Goal: Transaction & Acquisition: Purchase product/service

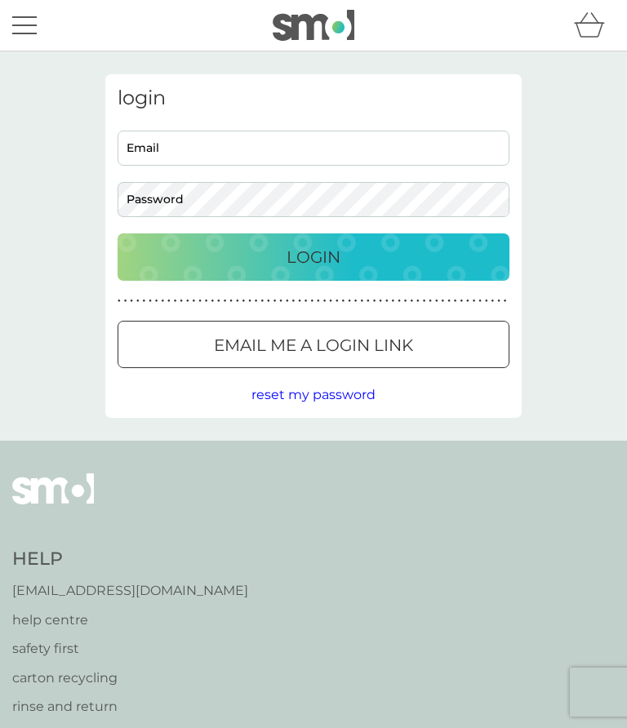
click at [133, 152] on input "Email" at bounding box center [314, 148] width 392 height 35
type input "[EMAIL_ADDRESS][DOMAIN_NAME]"
click at [313, 256] on button "Login" at bounding box center [314, 256] width 392 height 47
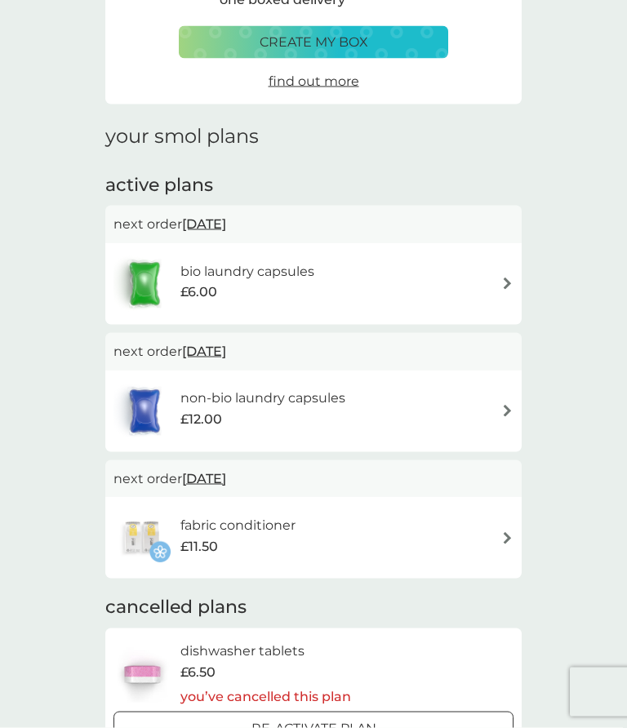
scroll to position [122, 0]
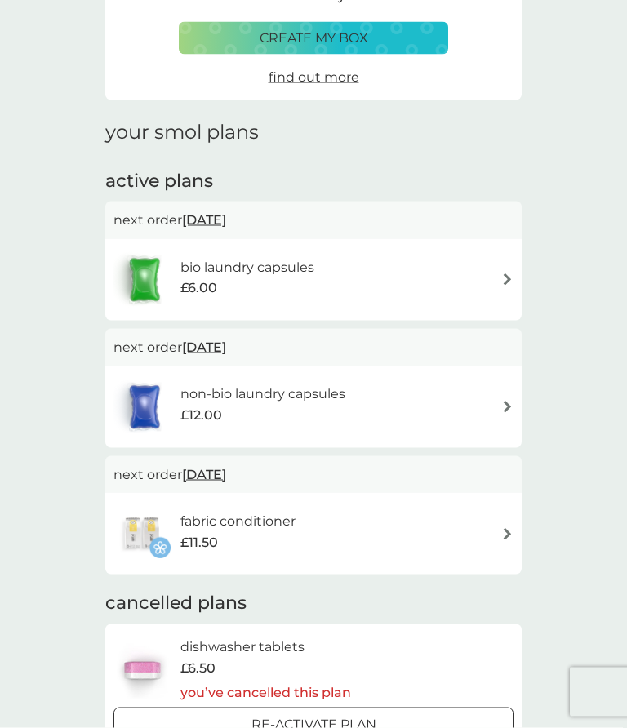
click at [491, 272] on div "bio laundry capsules £6.00" at bounding box center [313, 279] width 400 height 57
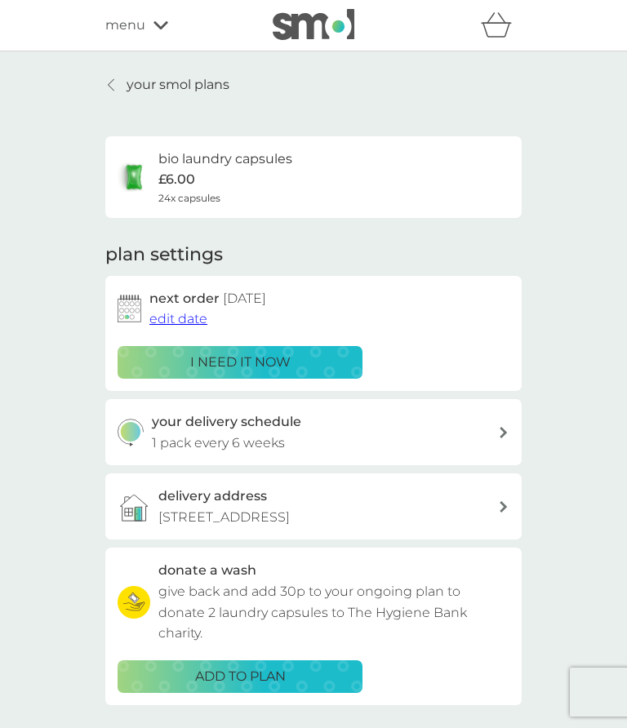
click at [517, 391] on div "plan settings next order [DATE] edit date i need it now your delivery schedule …" at bounding box center [313, 473] width 416 height 463
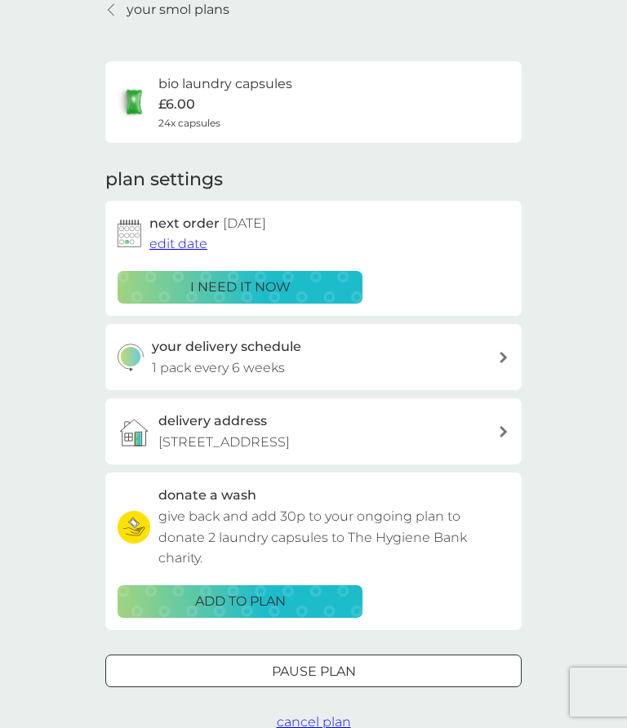
scroll to position [76, 0]
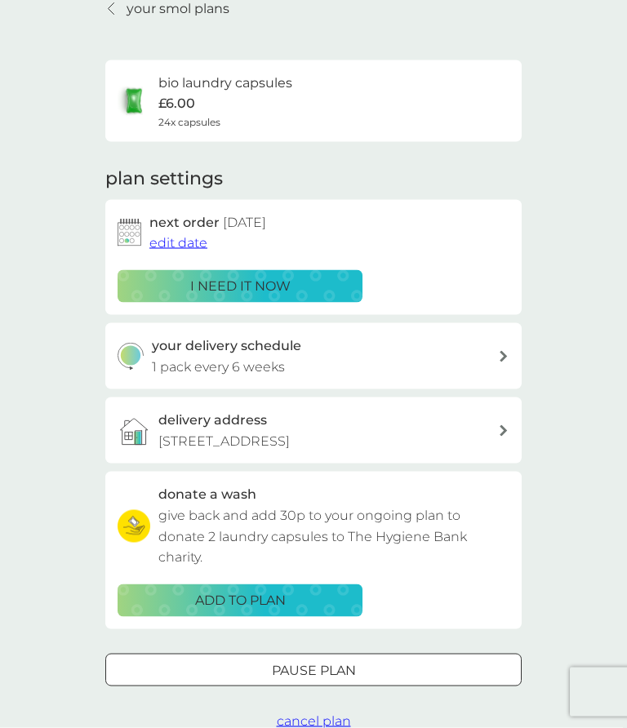
click at [472, 664] on div "Pause plan" at bounding box center [313, 670] width 415 height 21
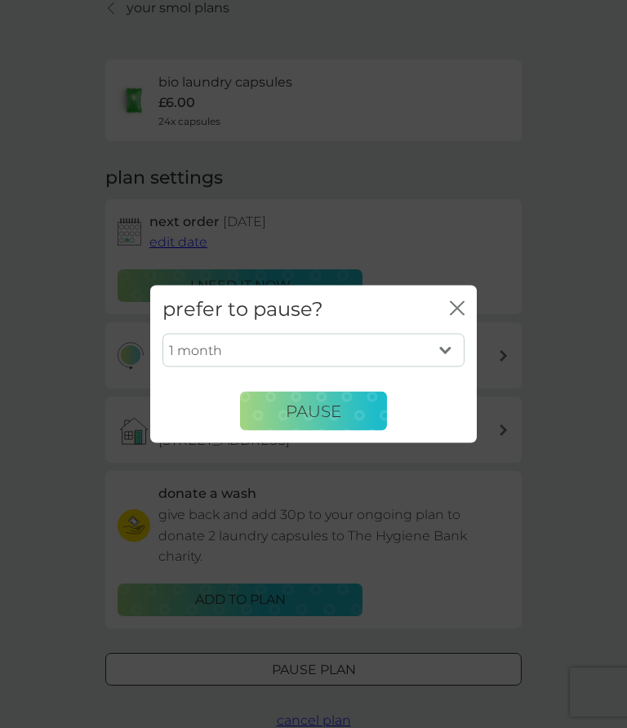
click at [342, 431] on button "Pause" at bounding box center [313, 411] width 147 height 39
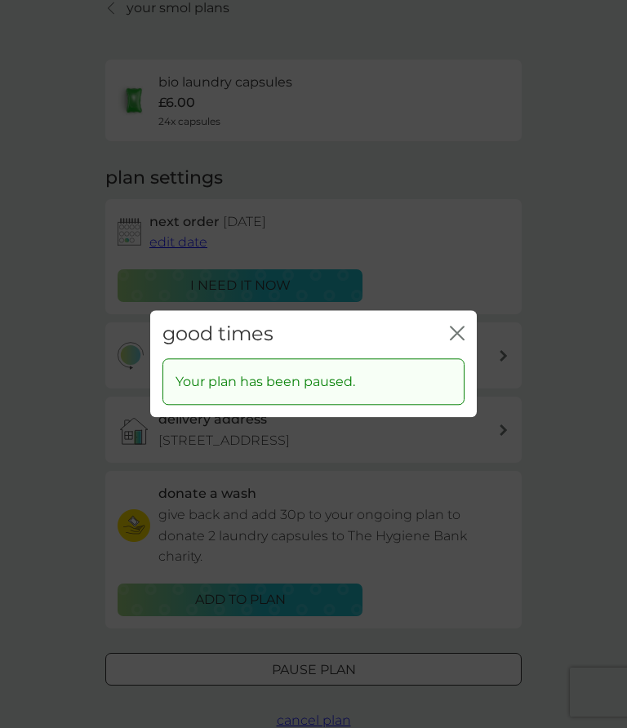
click at [464, 358] on div "good times close" at bounding box center [313, 334] width 326 height 48
click at [460, 339] on icon "close" at bounding box center [460, 332] width 7 height 13
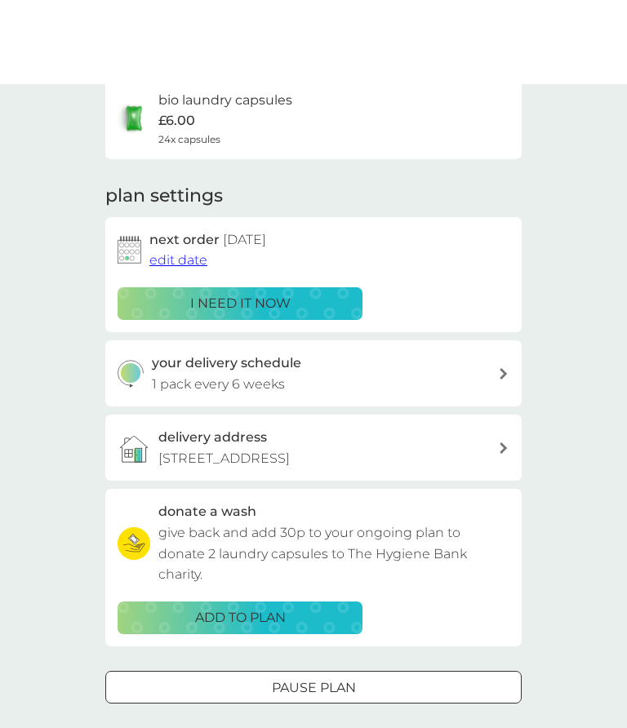
scroll to position [0, 0]
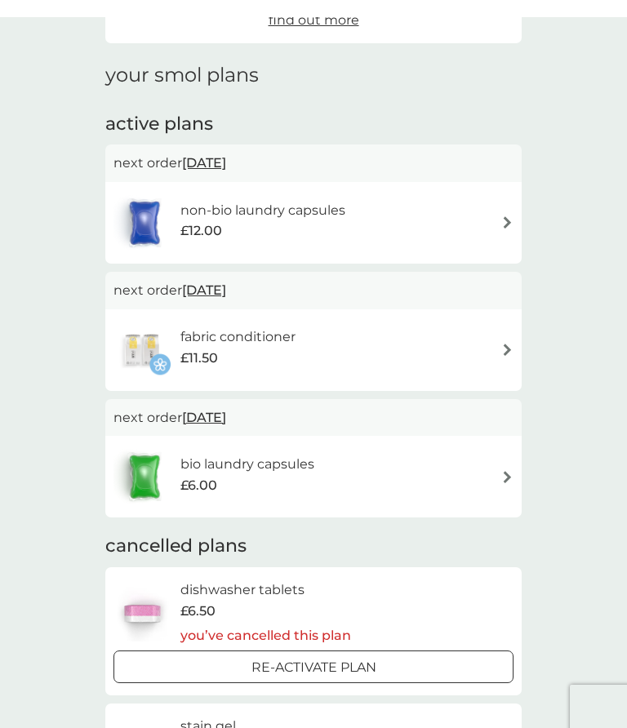
scroll to position [179, 0]
click at [495, 204] on div "non-bio laundry capsules £12.00" at bounding box center [313, 223] width 400 height 57
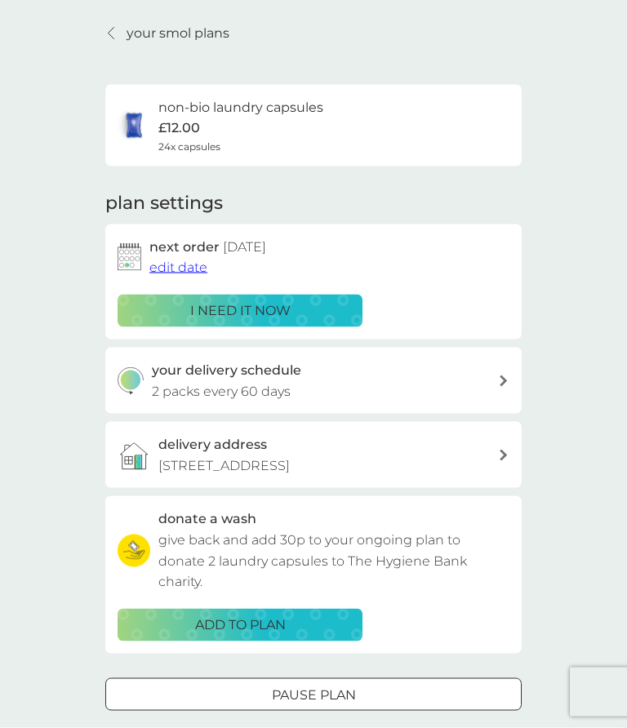
scroll to position [51, 0]
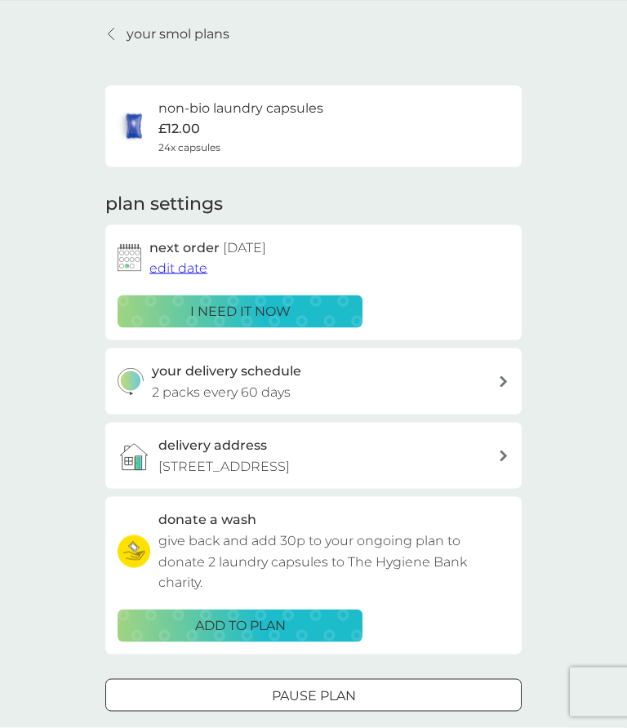
click at [177, 266] on span "edit date" at bounding box center [178, 268] width 58 height 16
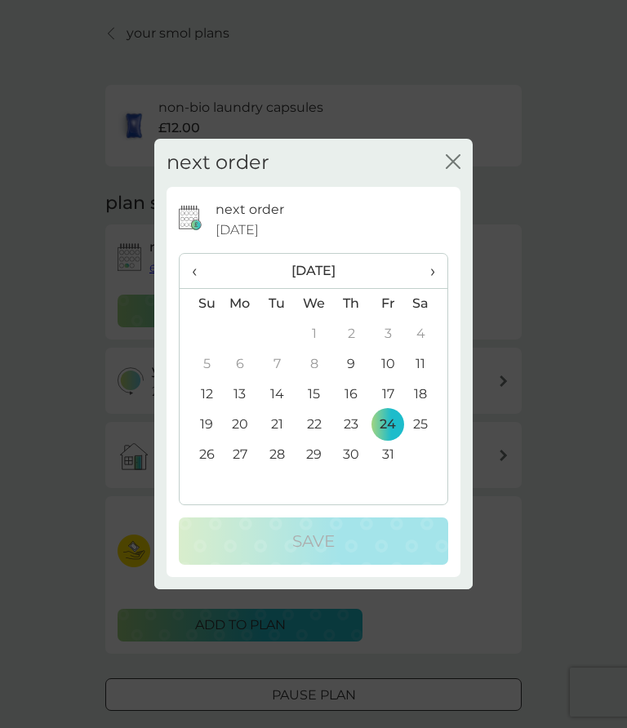
click at [354, 379] on td "9" at bounding box center [351, 364] width 37 height 30
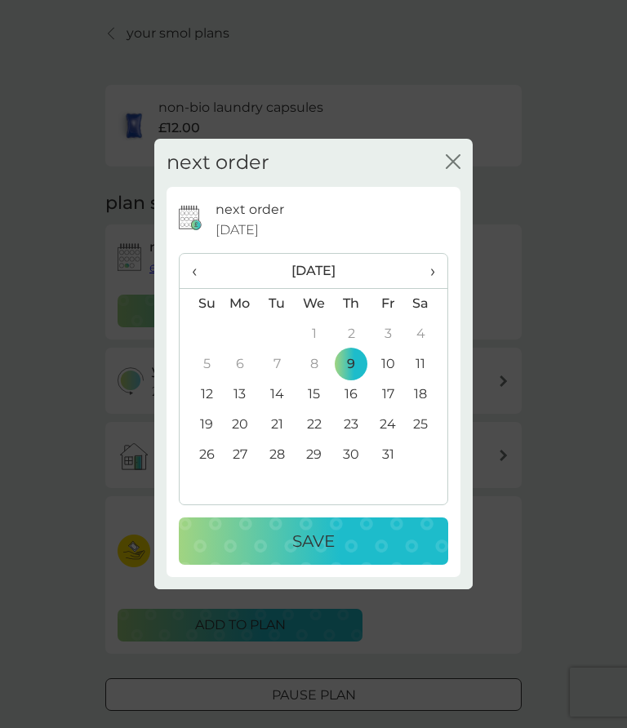
click at [403, 554] on div "Save" at bounding box center [313, 541] width 237 height 26
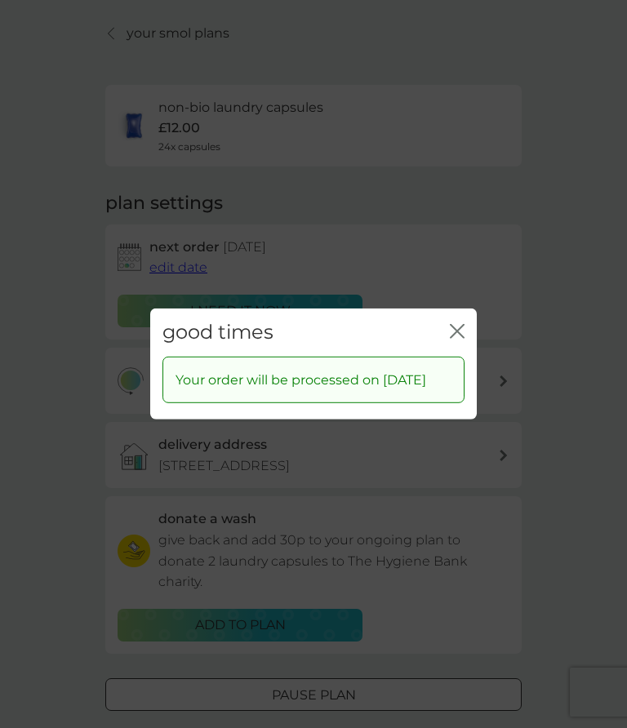
click at [455, 339] on icon "close" at bounding box center [457, 331] width 15 height 15
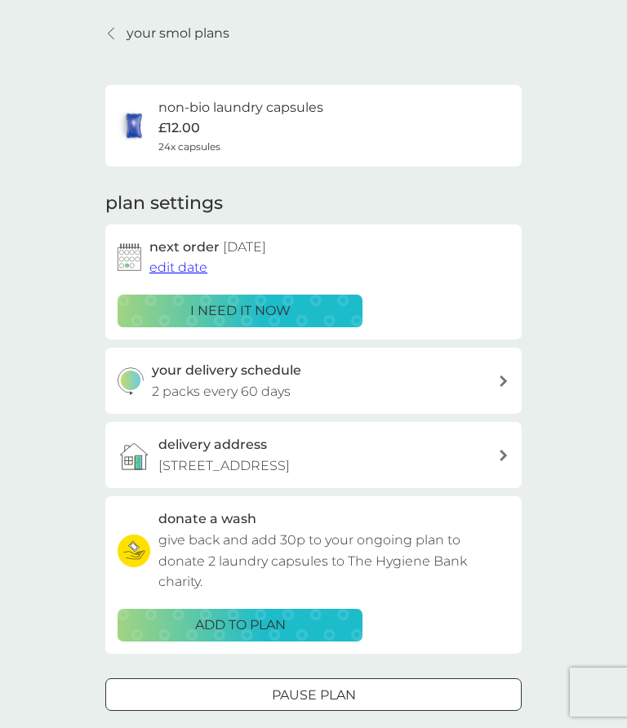
click at [109, 38] on icon at bounding box center [111, 33] width 7 height 13
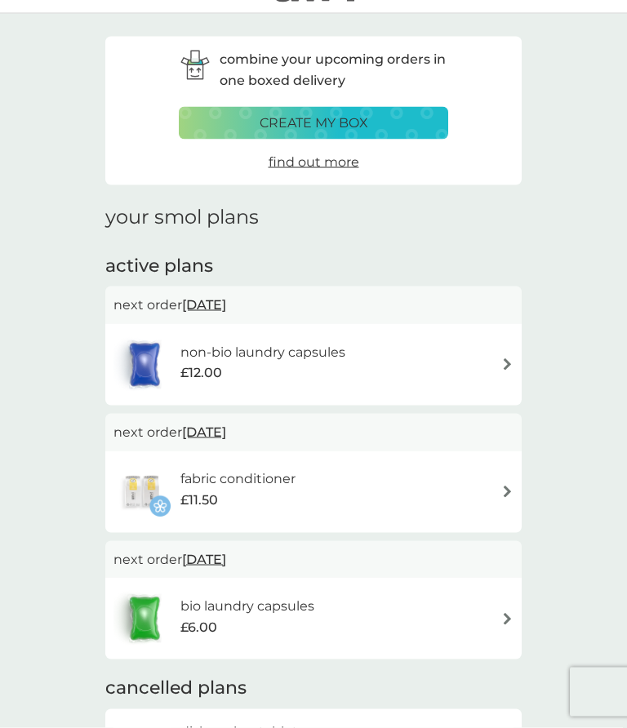
scroll to position [42, 0]
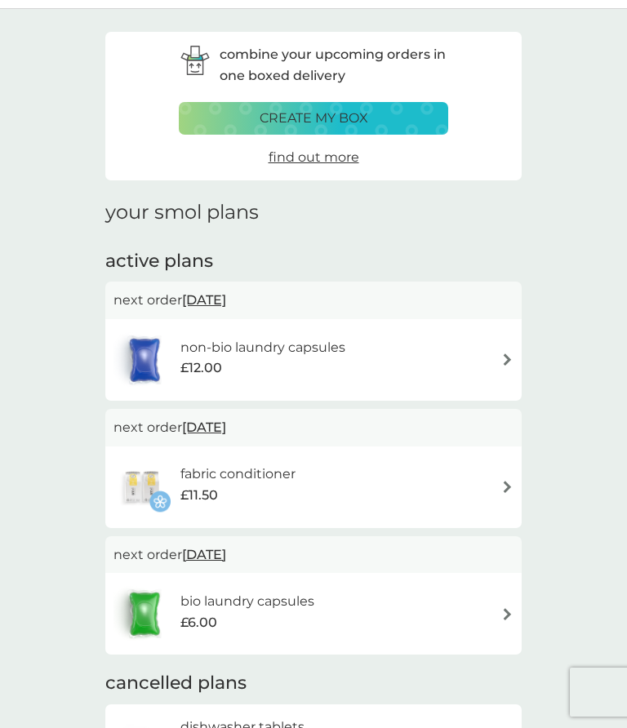
click at [491, 481] on div "fabric conditioner £11.50" at bounding box center [313, 487] width 400 height 57
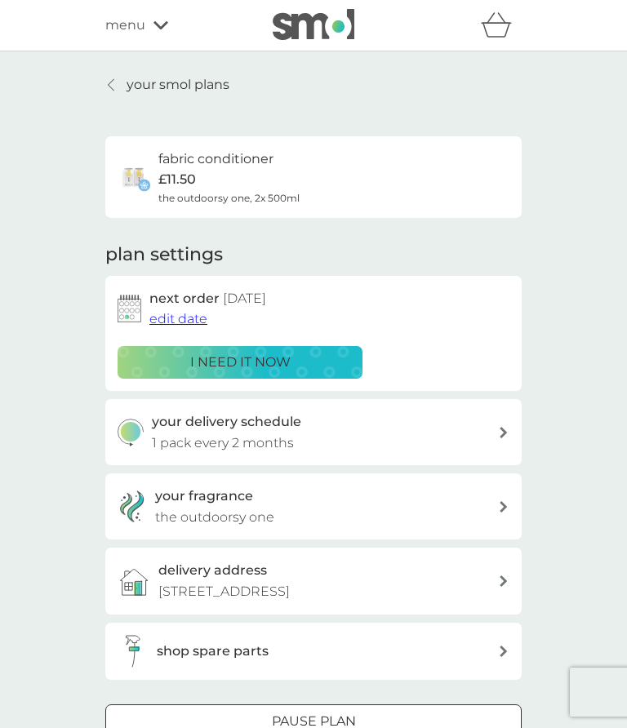
click at [164, 325] on button "edit date" at bounding box center [178, 318] width 58 height 21
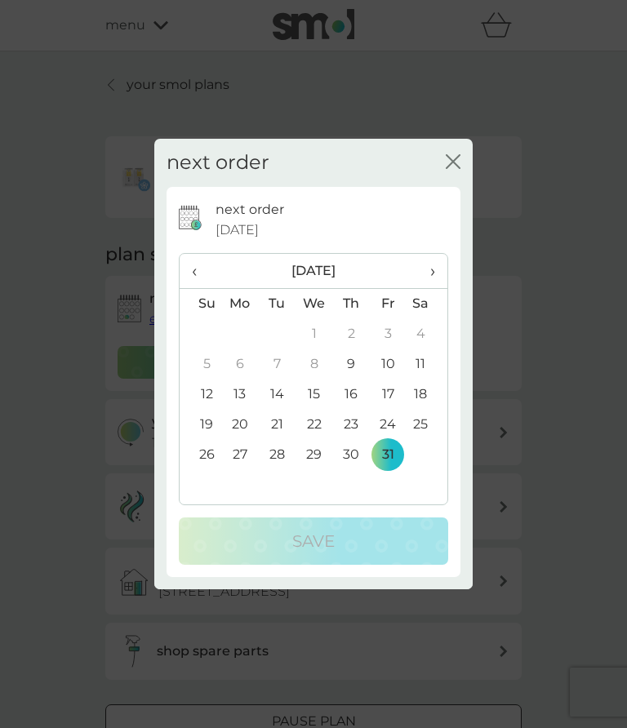
click at [356, 379] on td "9" at bounding box center [351, 364] width 37 height 30
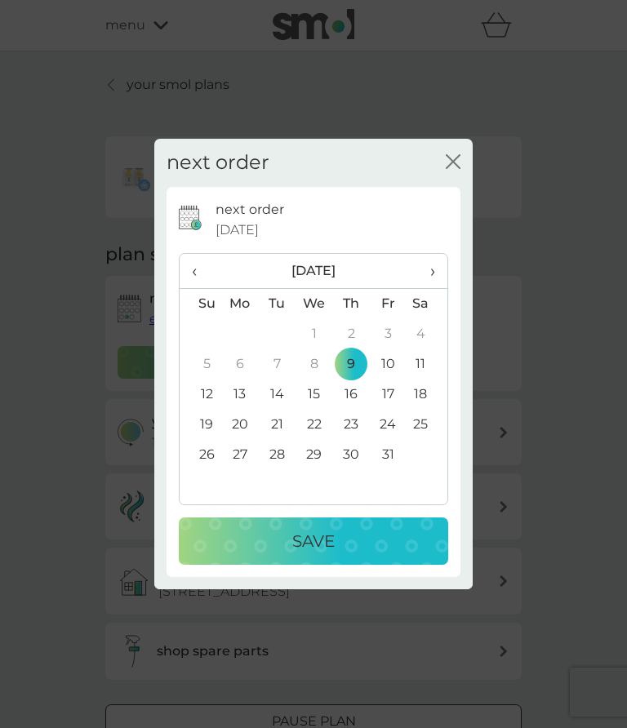
click at [410, 554] on div "Save" at bounding box center [313, 541] width 237 height 26
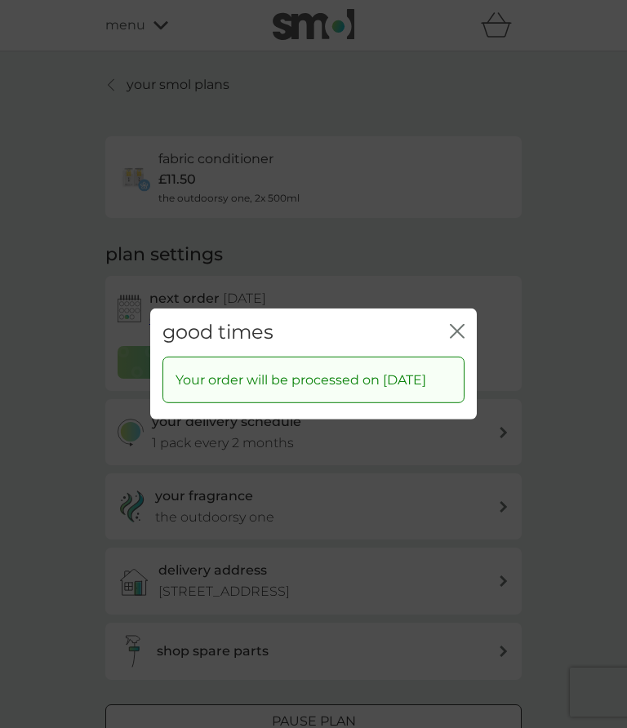
click at [464, 344] on div "good times close" at bounding box center [313, 332] width 326 height 48
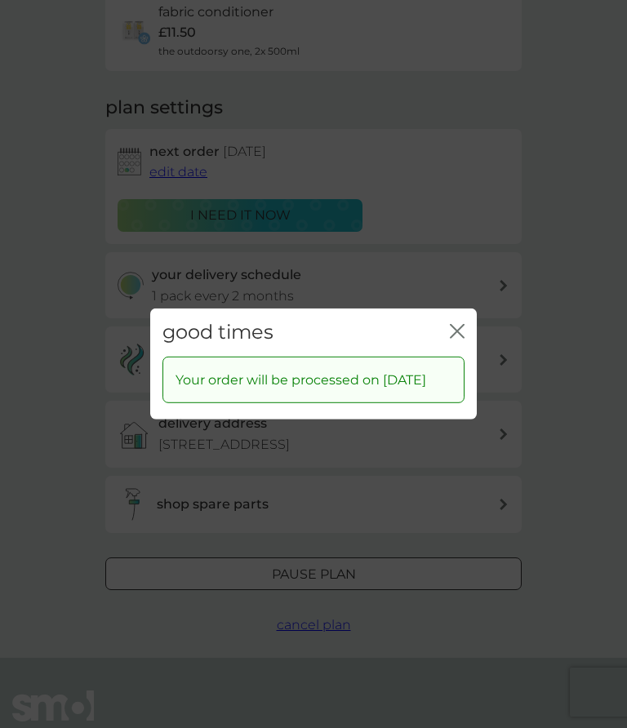
scroll to position [149, 0]
click at [458, 338] on icon "close" at bounding box center [460, 331] width 7 height 13
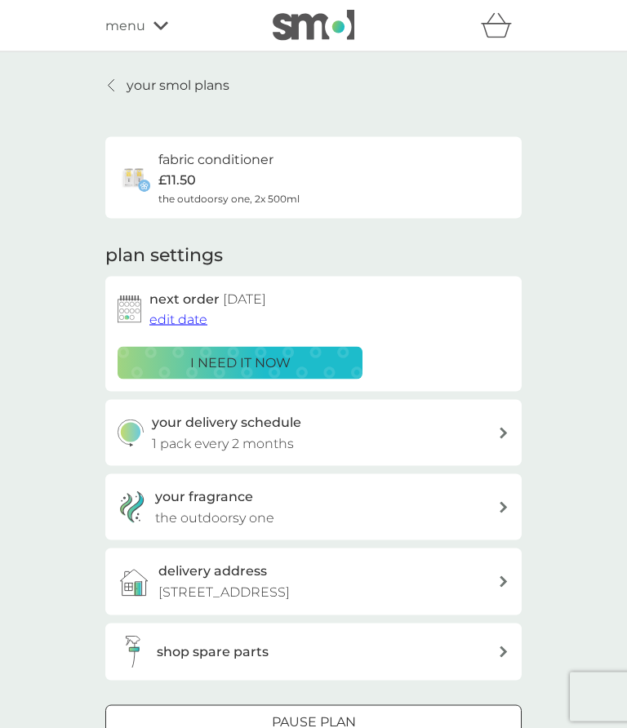
scroll to position [0, 0]
click at [114, 91] on link "your smol plans" at bounding box center [167, 84] width 124 height 21
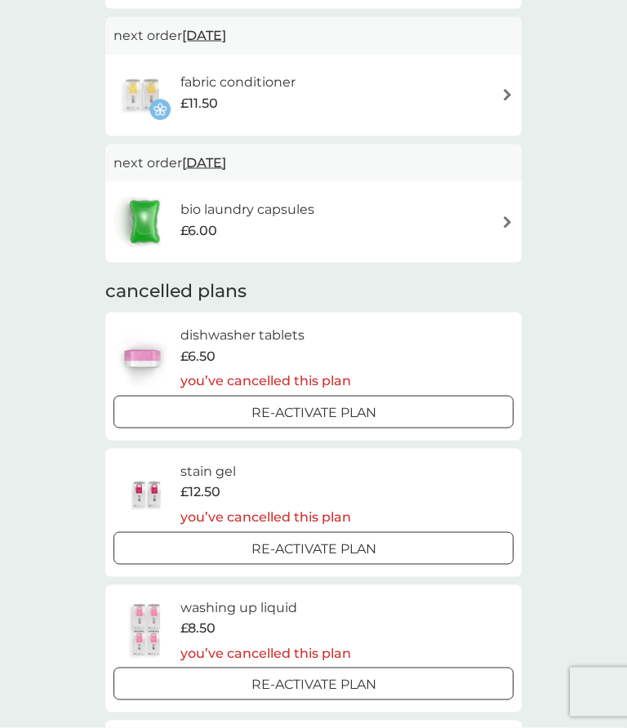
click at [146, 396] on button "Re-activate Plan" at bounding box center [313, 412] width 400 height 33
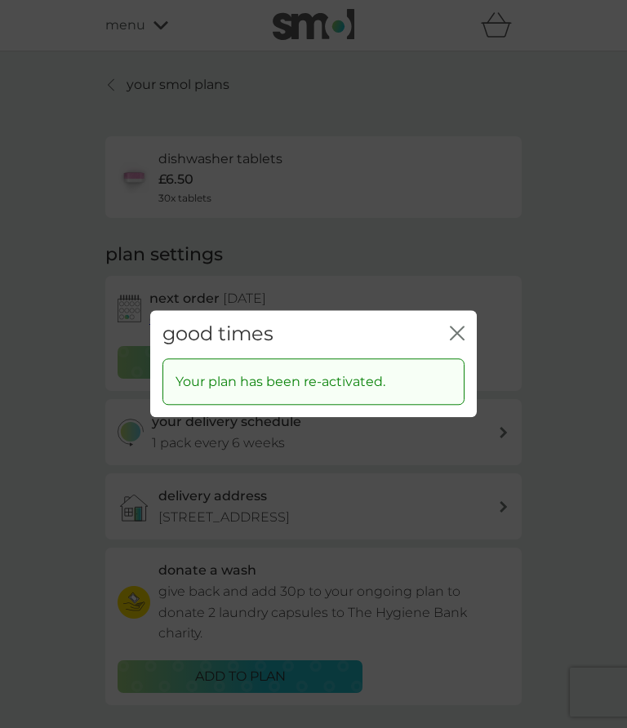
click at [457, 327] on icon "close" at bounding box center [457, 333] width 15 height 15
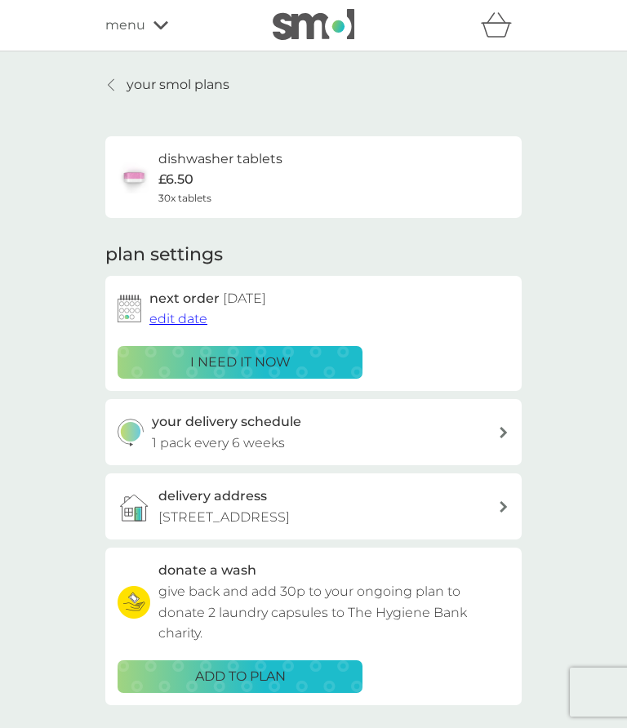
click at [174, 317] on span "edit date" at bounding box center [178, 319] width 58 height 16
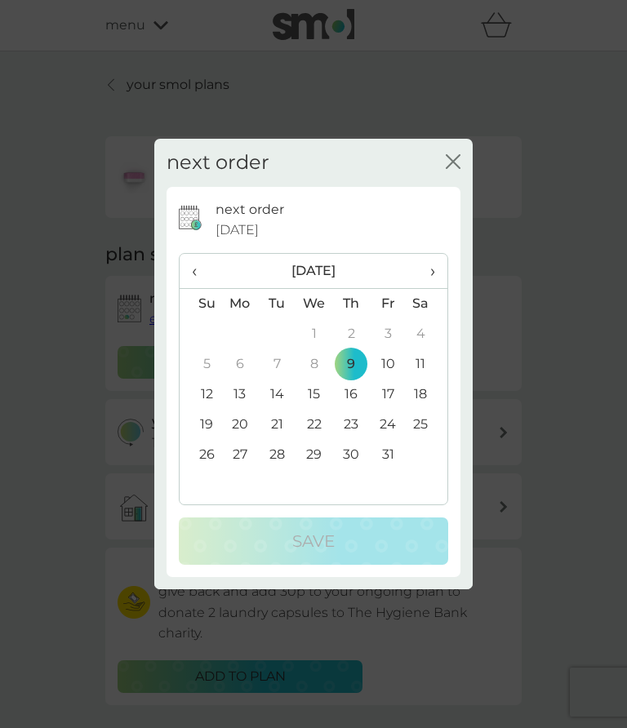
click at [568, 298] on div "next order close next order 9 Oct 2025 ‹ October 2025 › Su Mo Tu We Th Fr Sa 28…" at bounding box center [313, 364] width 627 height 728
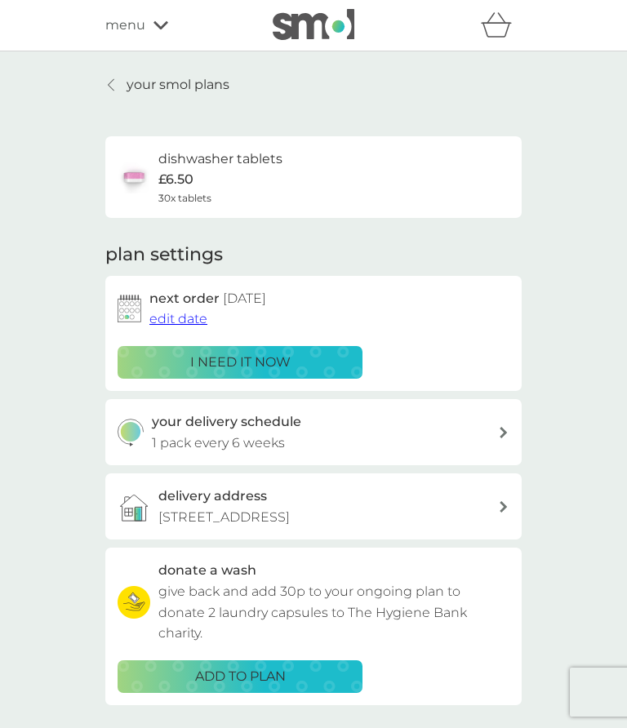
click at [118, 91] on div at bounding box center [111, 84] width 11 height 13
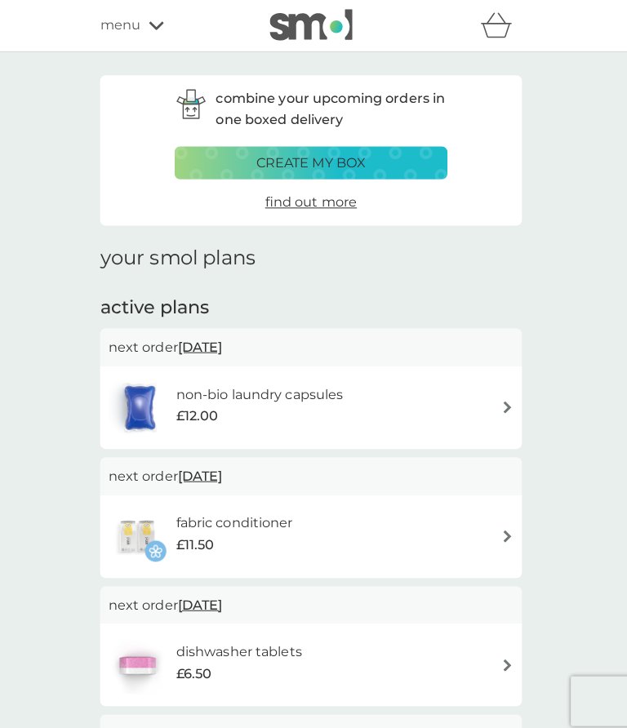
click at [123, 34] on span "menu" at bounding box center [125, 25] width 40 height 21
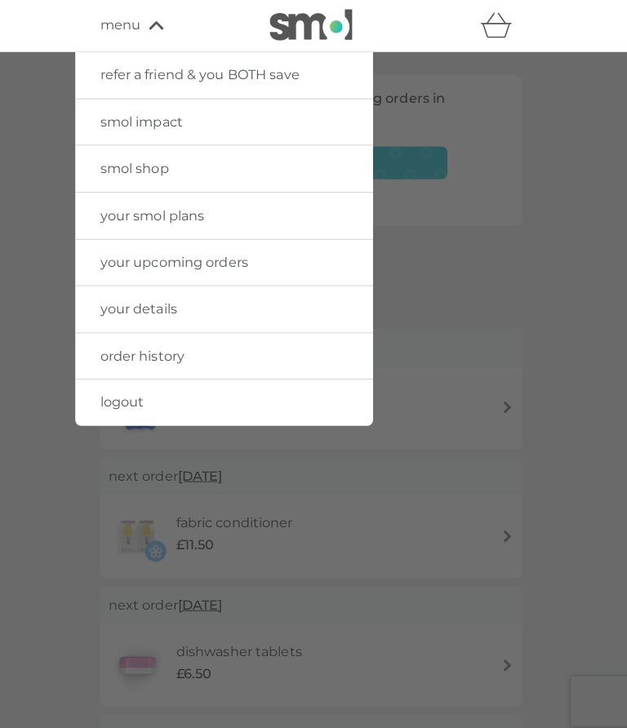
click at [108, 171] on span "smol shop" at bounding box center [139, 166] width 68 height 16
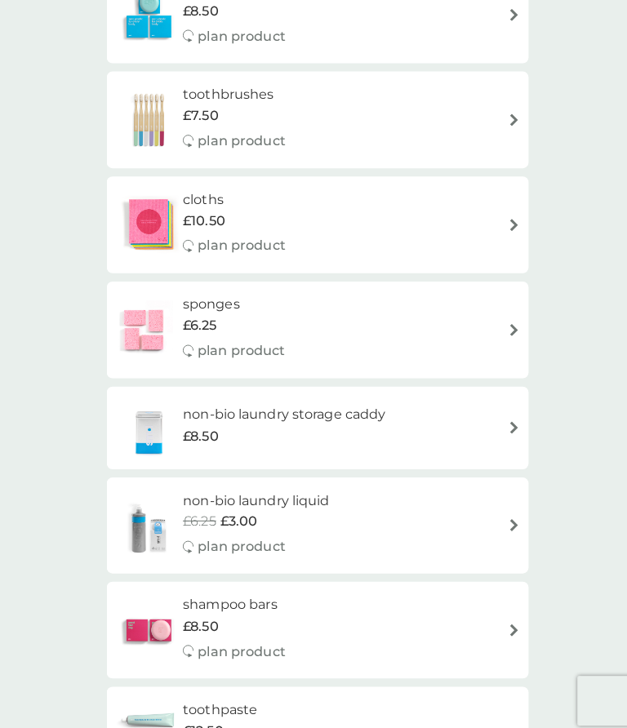
scroll to position [1202, 0]
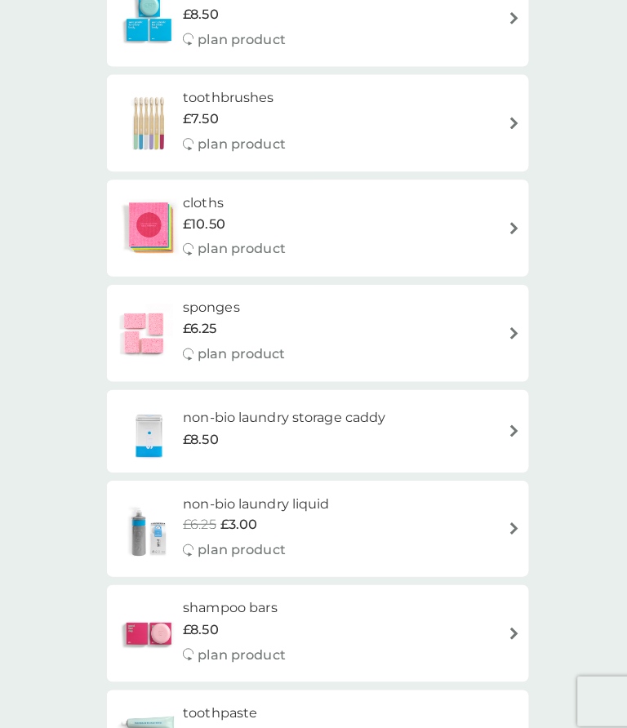
click at [501, 296] on div "sponges £6.25 plan product" at bounding box center [313, 328] width 400 height 71
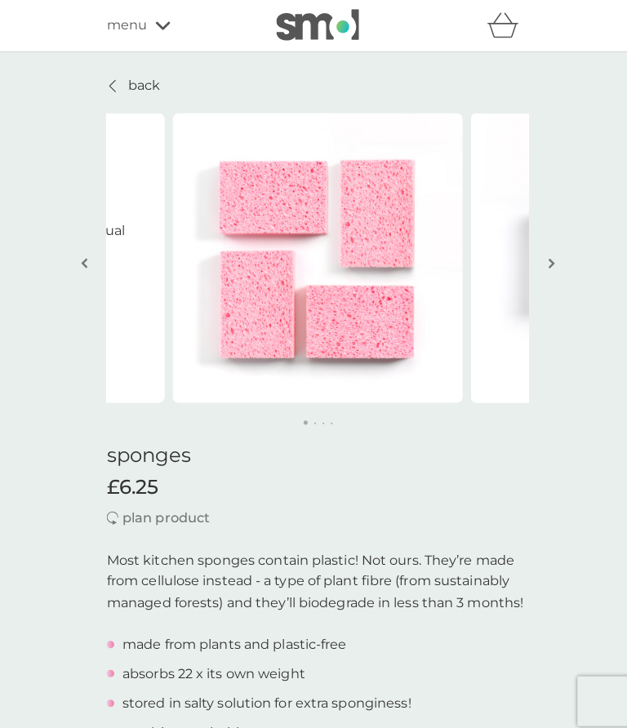
click at [548, 251] on button "button" at bounding box center [544, 261] width 12 height 82
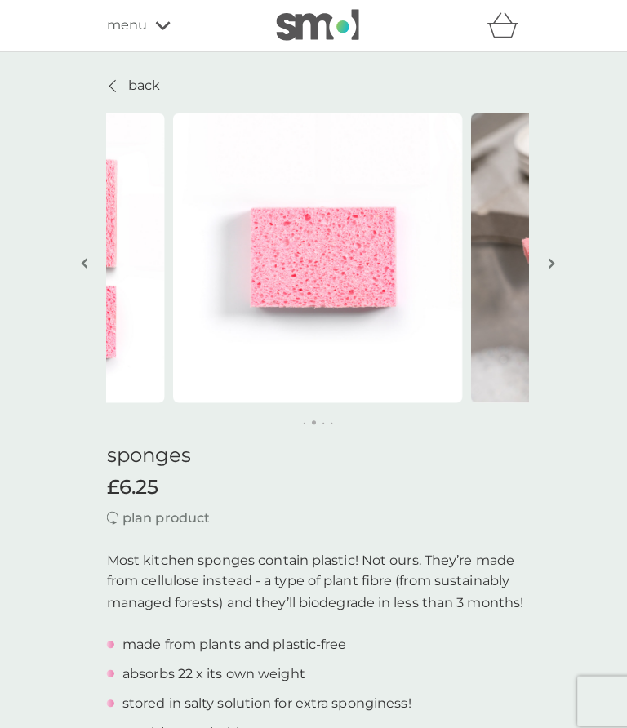
click at [548, 251] on button "button" at bounding box center [544, 261] width 12 height 82
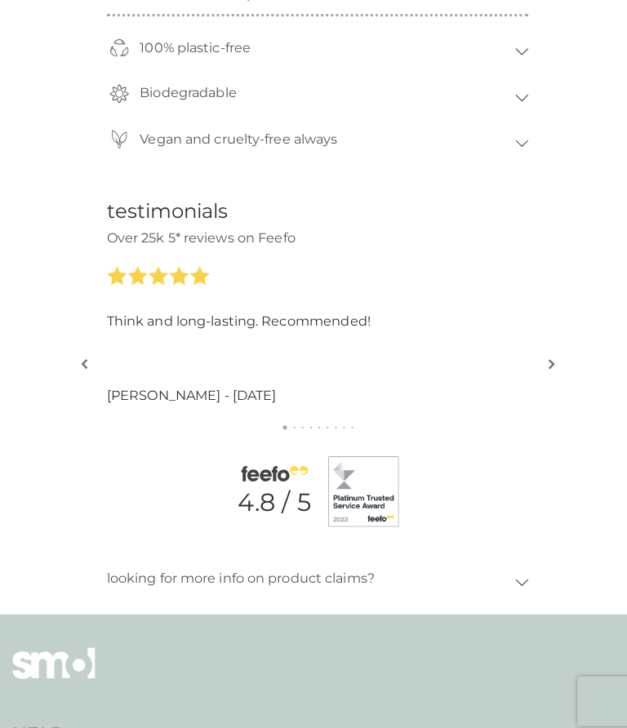
scroll to position [1370, 0]
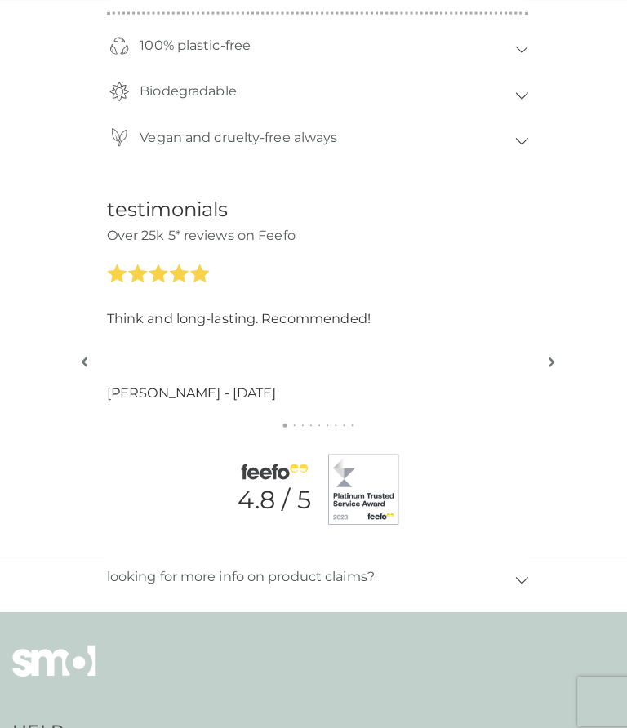
click at [549, 330] on button "button" at bounding box center [544, 358] width 12 height 82
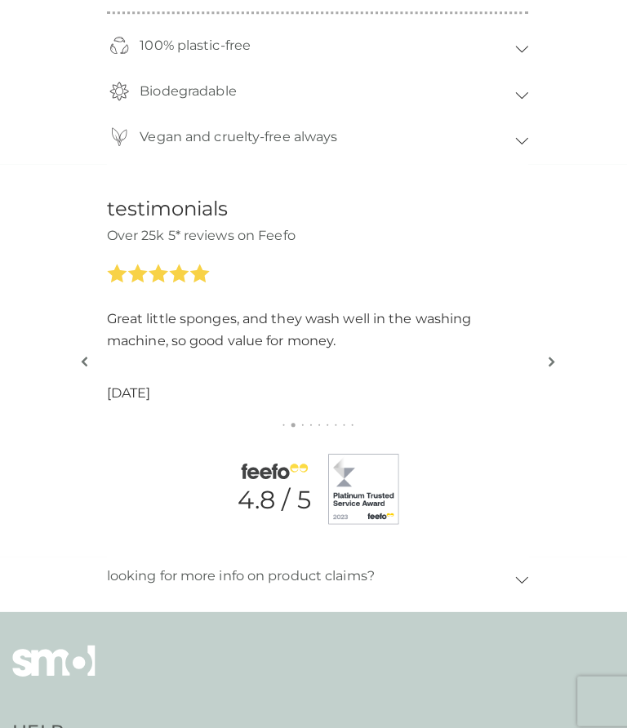
click at [548, 335] on button "button" at bounding box center [544, 358] width 12 height 82
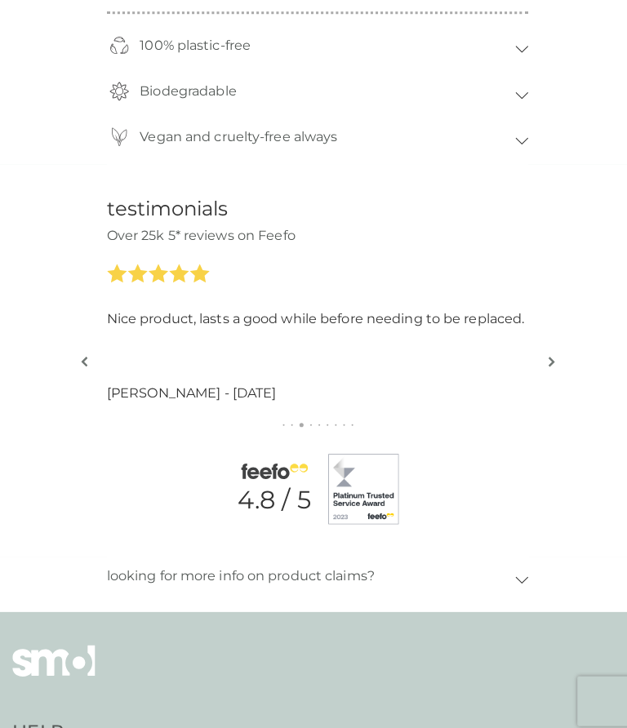
click at [546, 351] on img "button" at bounding box center [544, 357] width 7 height 12
click at [548, 362] on button "button" at bounding box center [544, 358] width 12 height 82
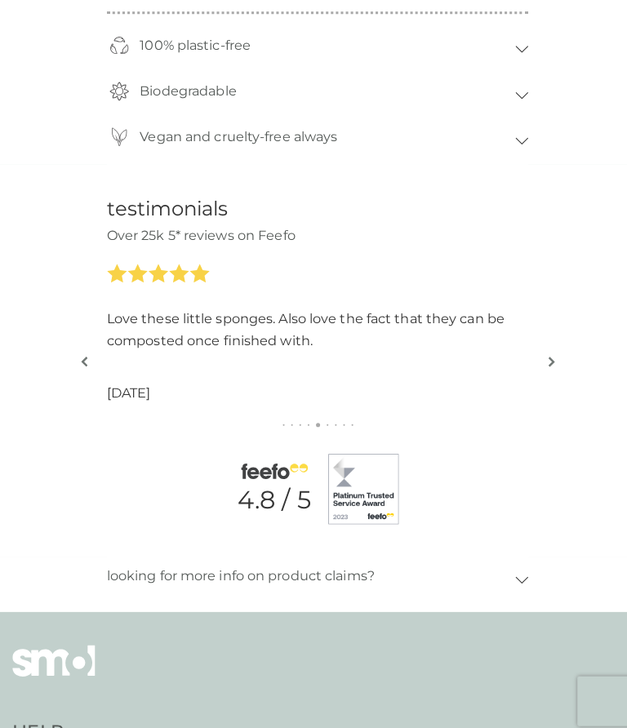
click at [562, 342] on div "testimonials Over 25k 5* reviews on Feefo Love these little sponges. Also love …" at bounding box center [313, 356] width 627 height 388
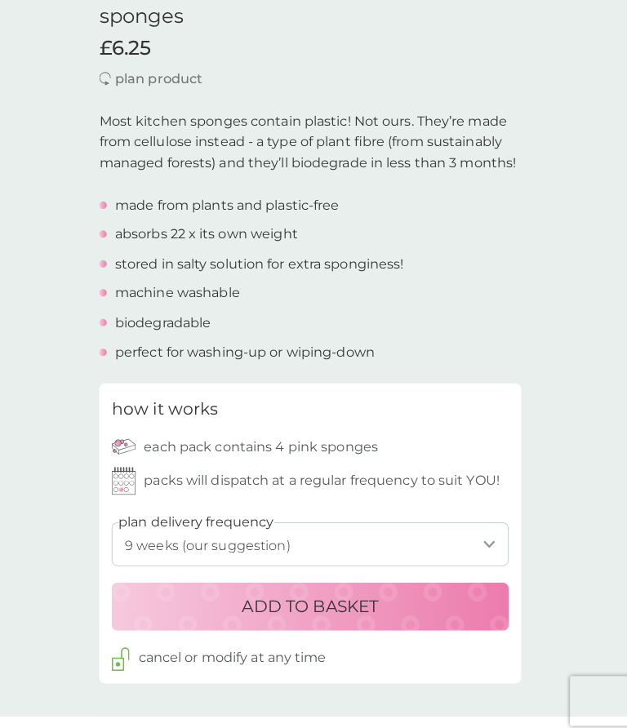
scroll to position [434, 0]
click at [490, 533] on select "1 week 2 weeks 3 weeks 4 weeks 5 weeks 6 weeks 7 weeks 8 weeks 9 weeks (our sug…" at bounding box center [314, 536] width 392 height 43
select select "112"
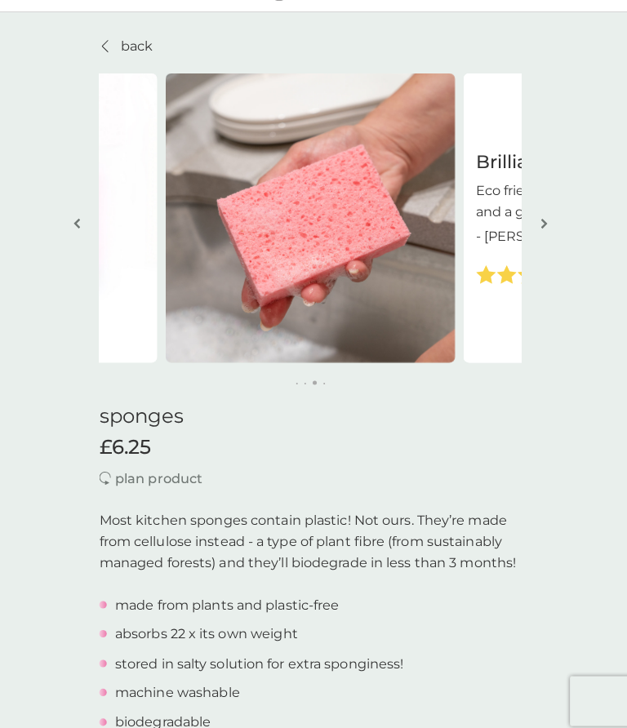
scroll to position [0, 0]
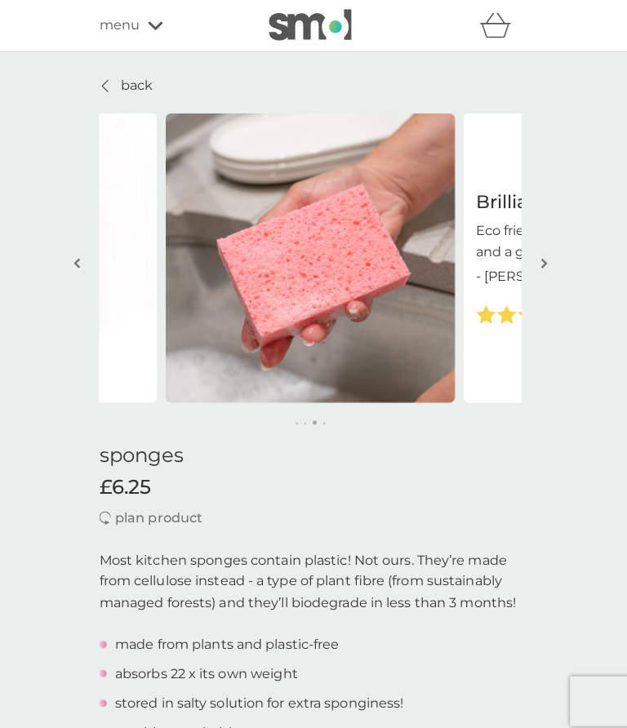
click at [541, 260] on img "button" at bounding box center [544, 260] width 7 height 12
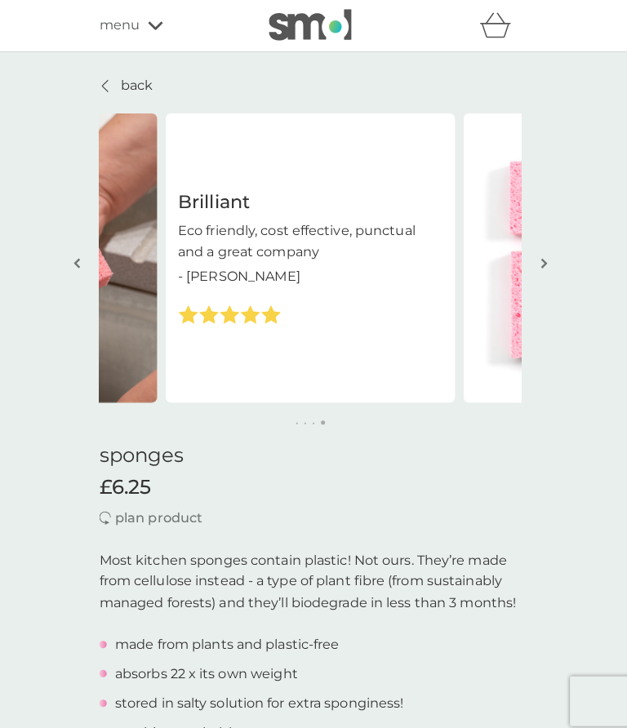
click at [538, 248] on button "button" at bounding box center [544, 261] width 12 height 82
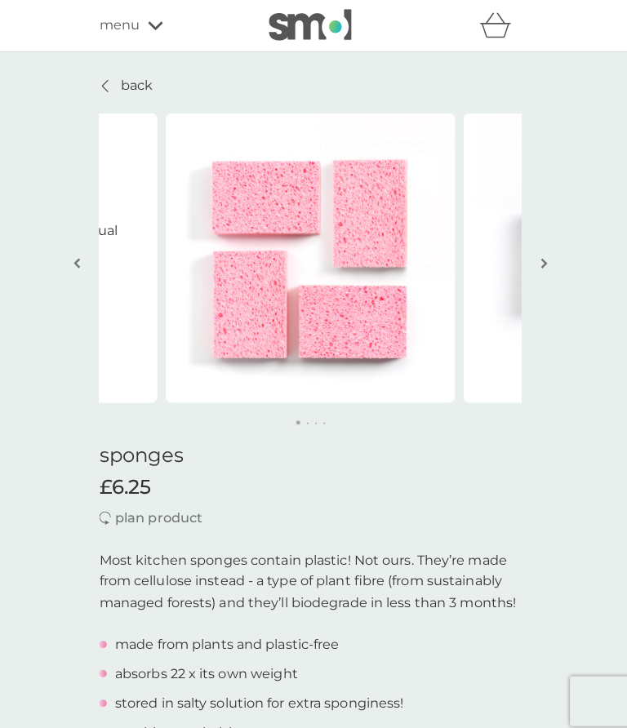
click at [541, 264] on img "button" at bounding box center [544, 260] width 7 height 12
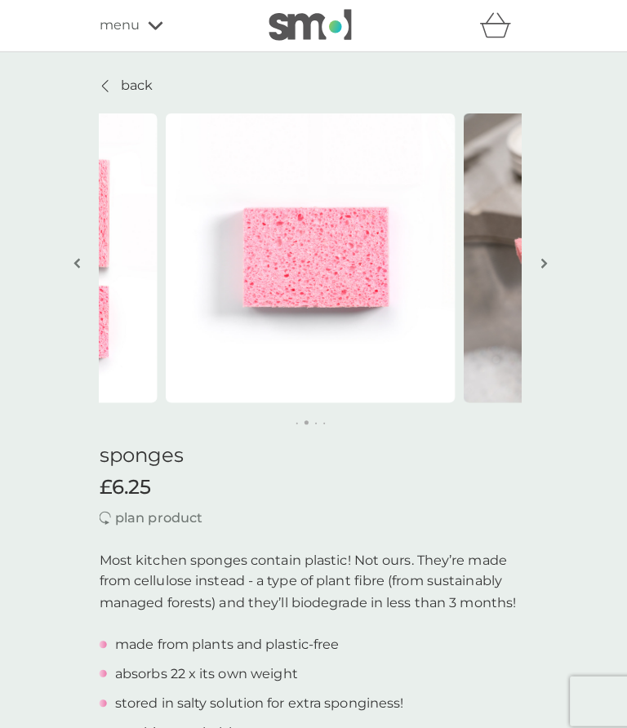
click at [539, 251] on button "button" at bounding box center [544, 261] width 12 height 82
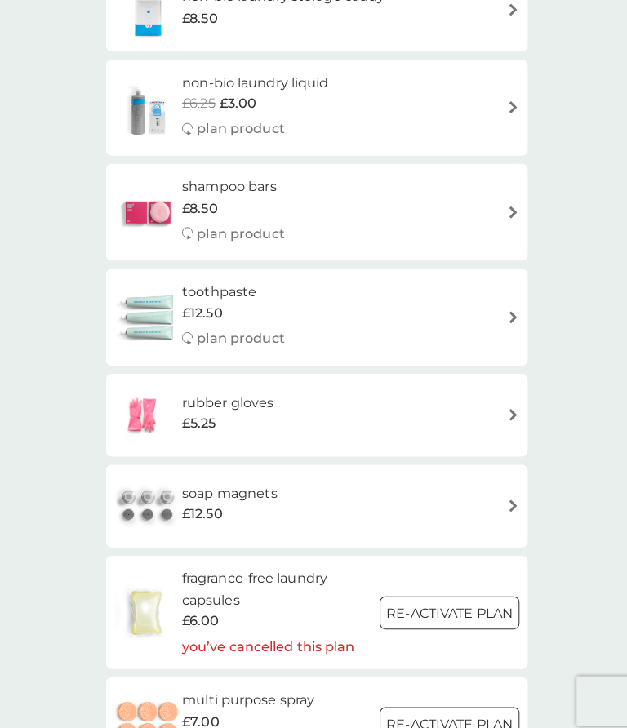
scroll to position [1618, 0]
click at [158, 295] on img at bounding box center [146, 312] width 67 height 57
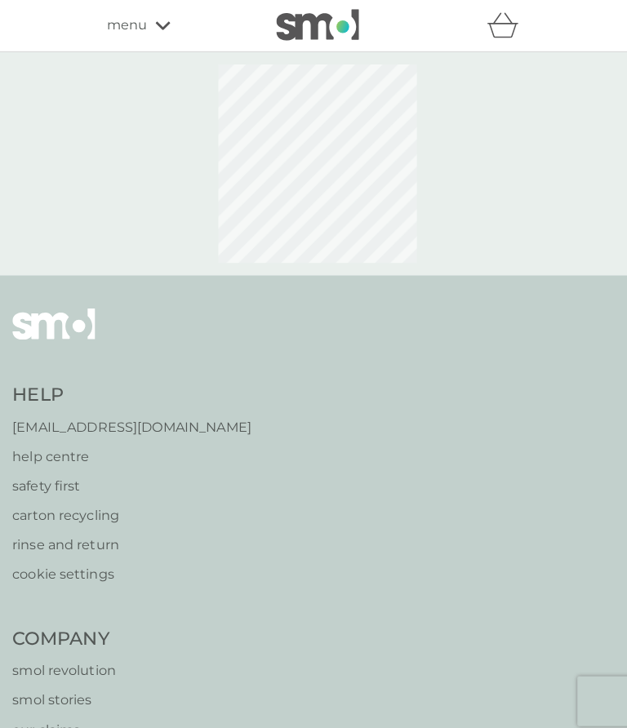
select select "91"
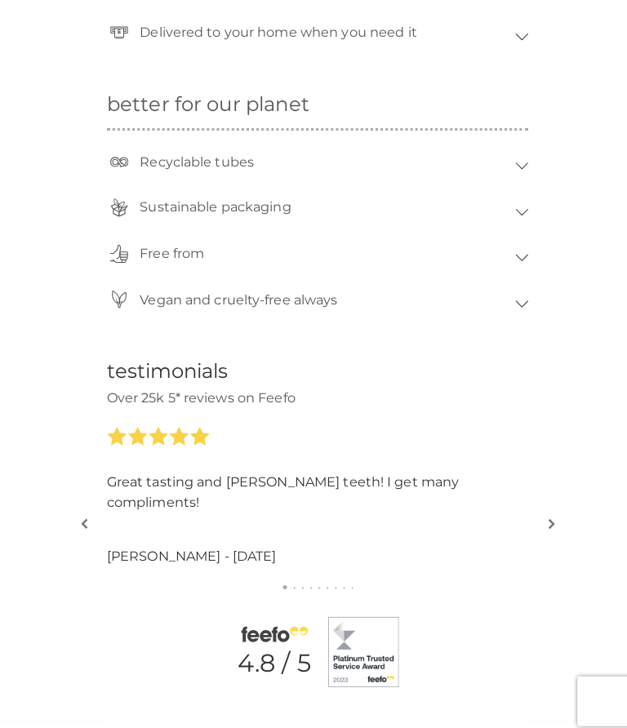
scroll to position [1355, 0]
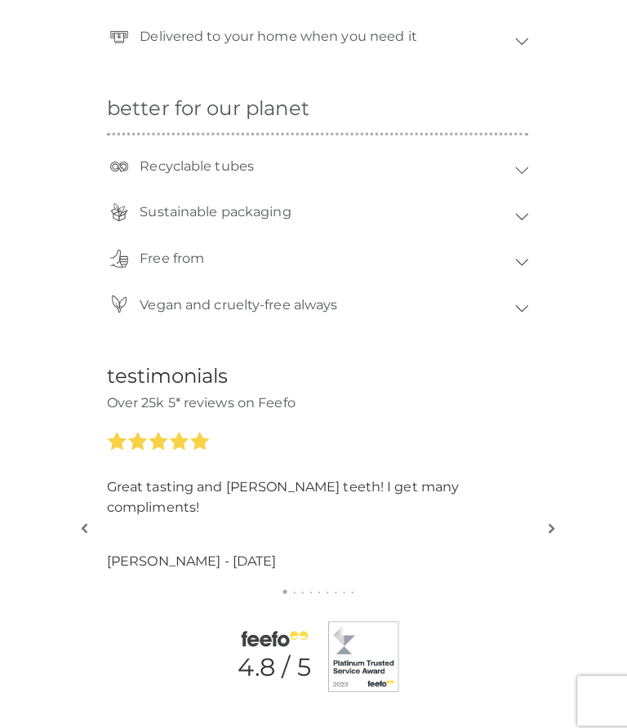
click at [549, 501] on button "button" at bounding box center [544, 523] width 12 height 82
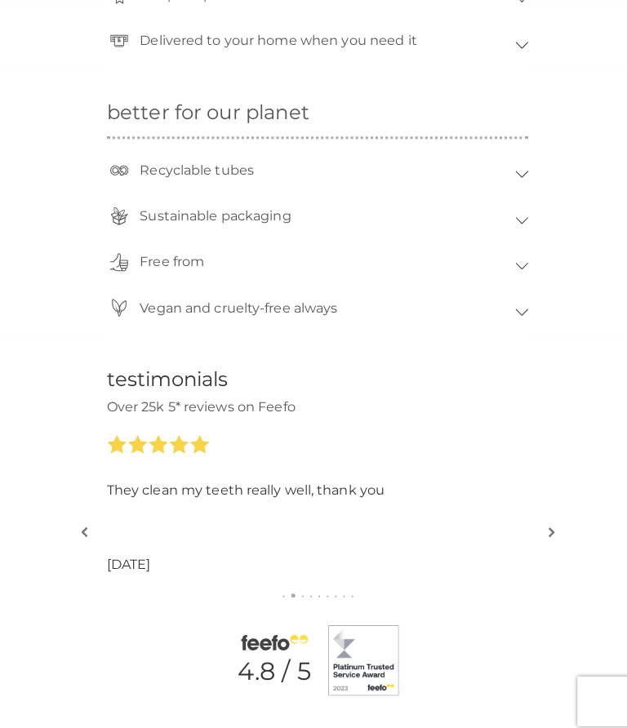
click at [548, 504] on button "button" at bounding box center [544, 527] width 12 height 82
click at [561, 506] on div "testimonials Over 25k 5* reviews on Feefo Leaves your mouth feeling fresh Miche…" at bounding box center [313, 525] width 627 height 388
click at [549, 504] on button "button" at bounding box center [544, 527] width 12 height 82
click at [560, 500] on div "testimonials Over 25k 5* reviews on Feefo Leaves your mouth feeling fresh Miche…" at bounding box center [313, 525] width 627 height 388
click at [548, 504] on button "button" at bounding box center [544, 527] width 12 height 82
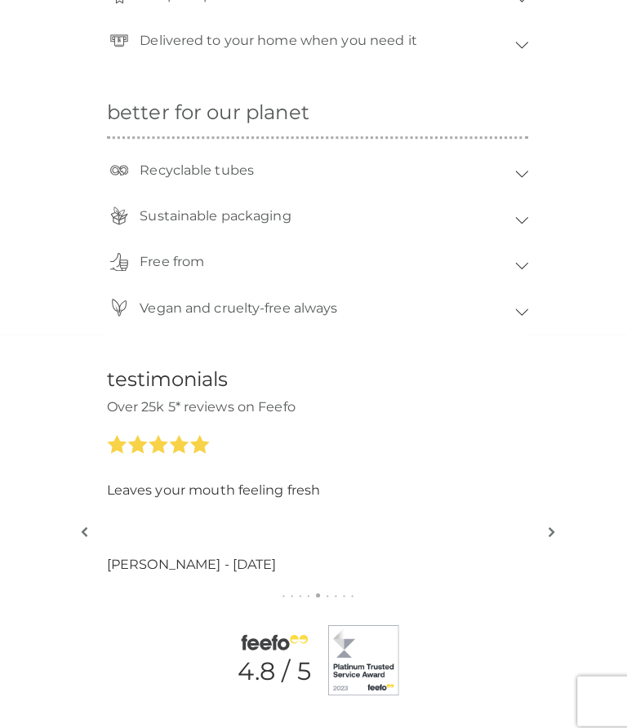
click at [549, 505] on button "button" at bounding box center [544, 527] width 12 height 82
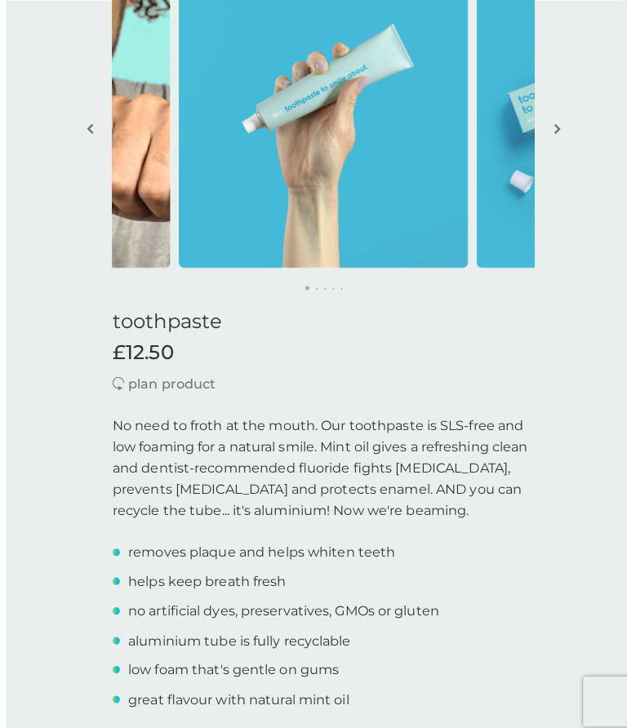
scroll to position [64, 0]
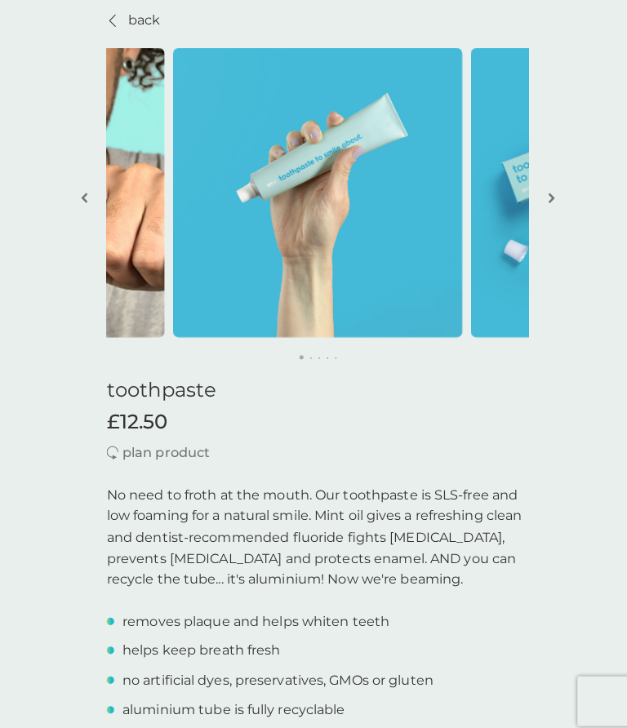
click at [107, 14] on div at bounding box center [111, 20] width 11 height 13
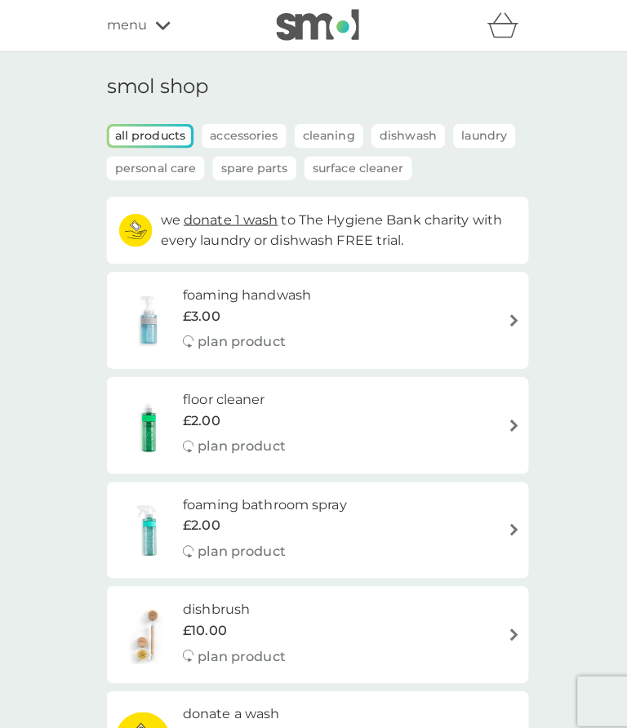
click at [118, 35] on span "menu" at bounding box center [125, 25] width 40 height 21
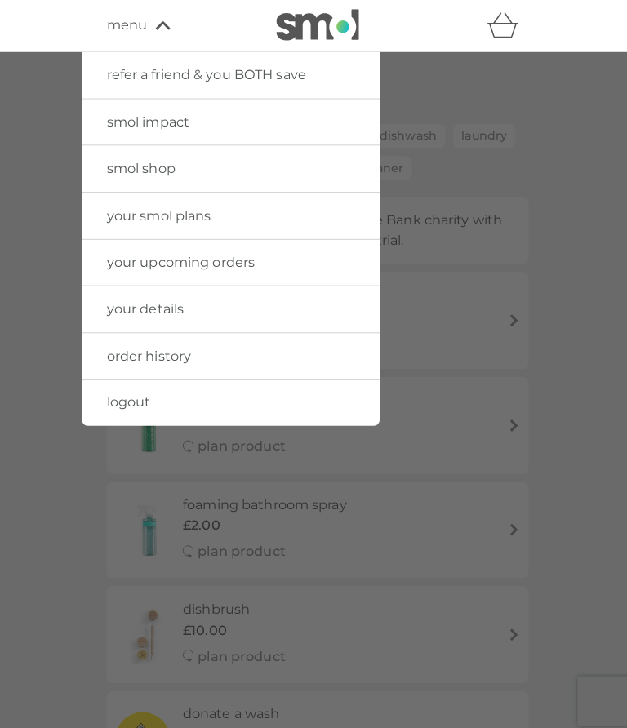
click at [126, 165] on span "smol shop" at bounding box center [139, 166] width 68 height 16
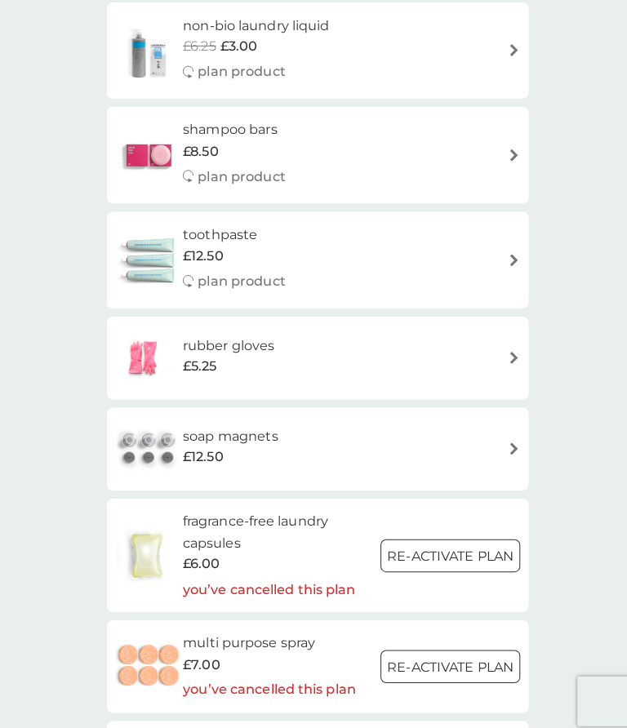
scroll to position [1630, 0]
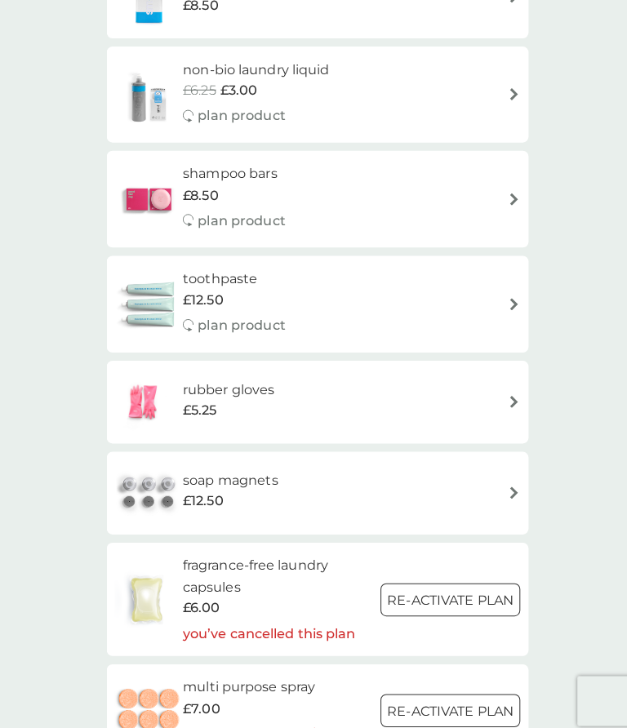
click at [510, 481] on img at bounding box center [507, 487] width 12 height 12
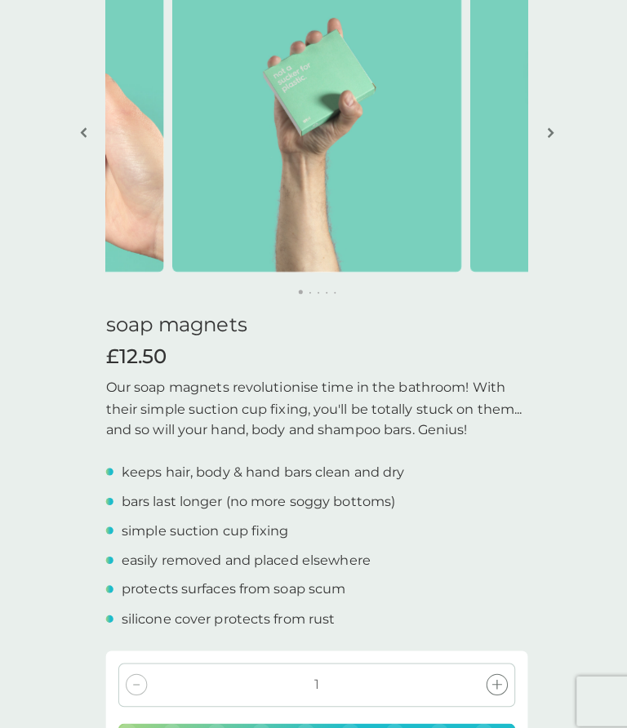
scroll to position [78, 0]
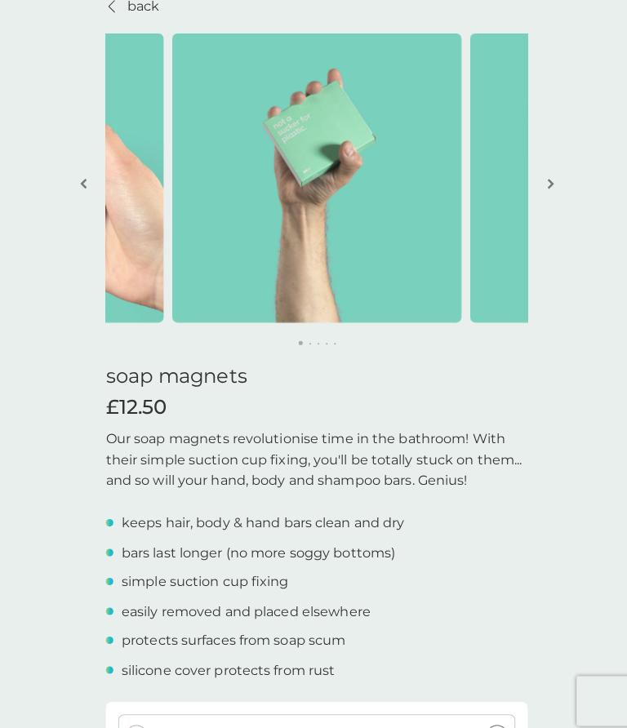
click at [543, 176] on img "button" at bounding box center [544, 181] width 7 height 12
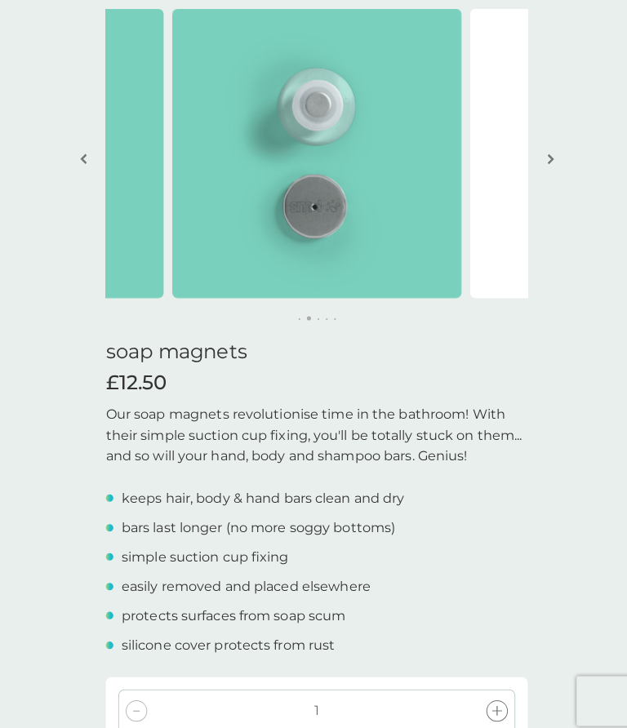
scroll to position [180, 0]
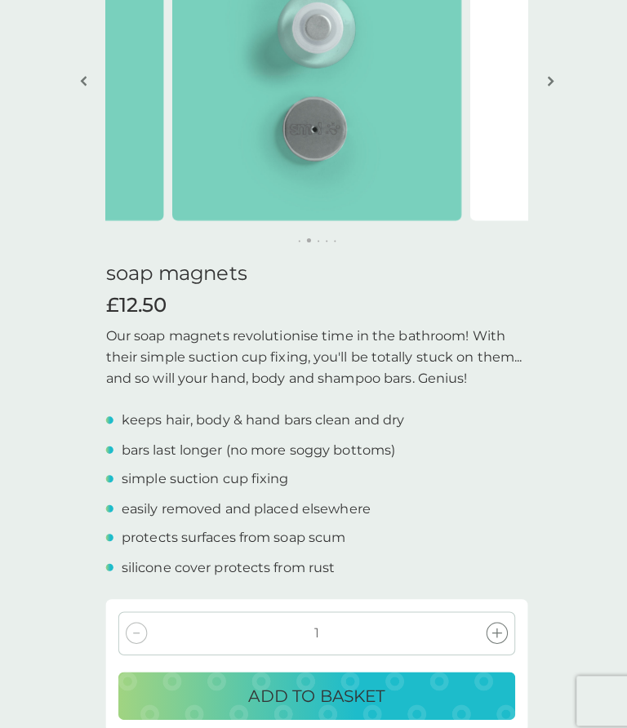
click at [406, 674] on div "ADD TO BASKET" at bounding box center [313, 687] width 359 height 26
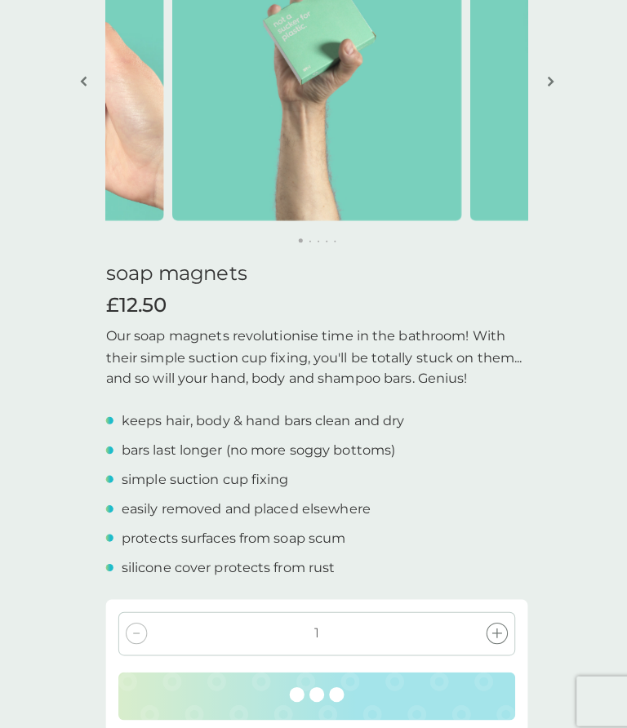
scroll to position [0, 0]
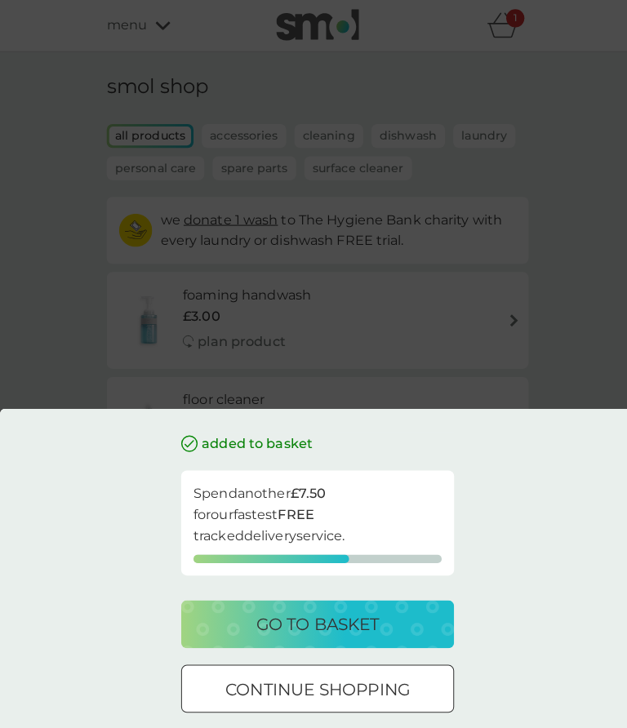
click at [375, 617] on div "go to basket" at bounding box center [313, 616] width 237 height 26
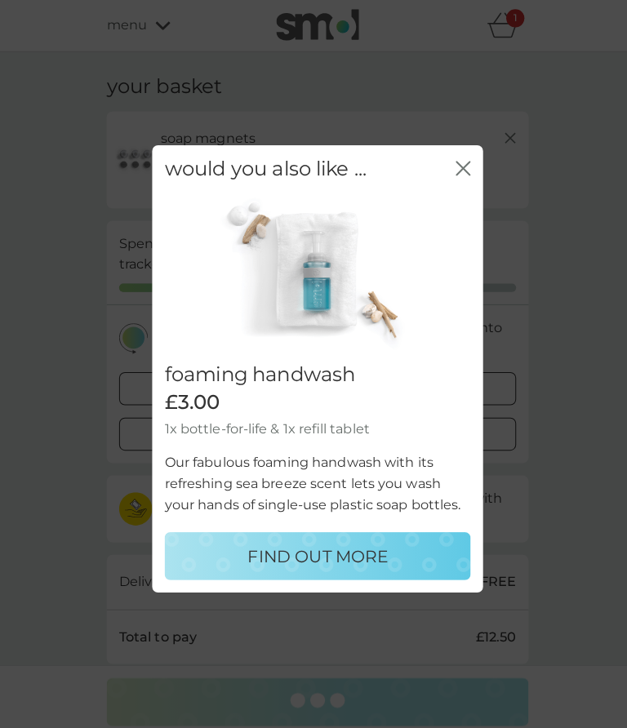
scroll to position [230, 0]
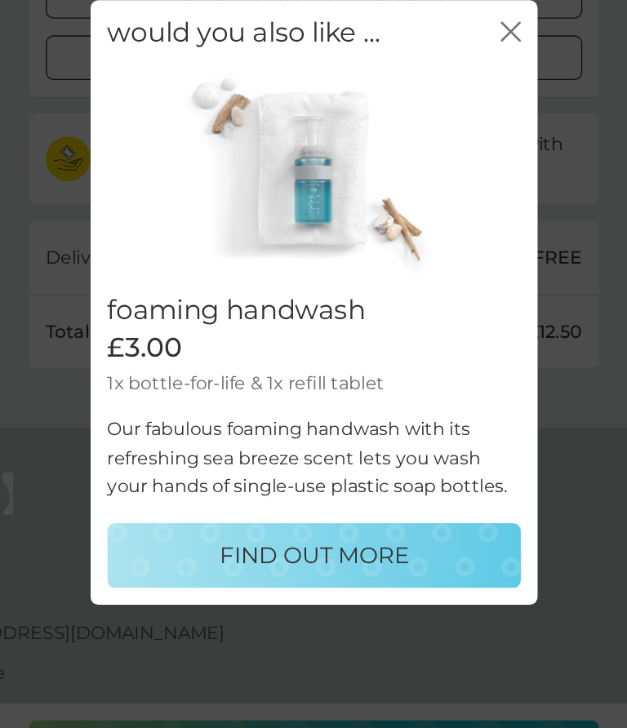
scroll to position [245, 0]
click at [339, 535] on div "FIND OUT MORE" at bounding box center [313, 548] width 269 height 26
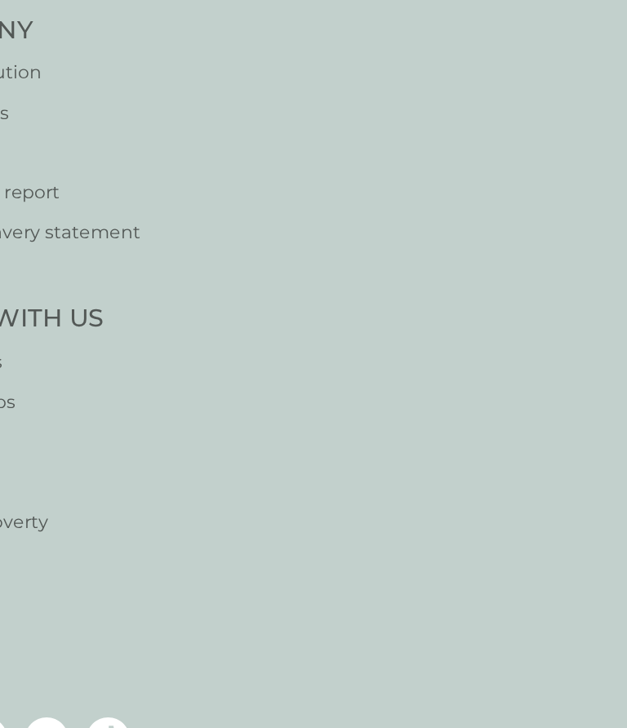
select select "119"
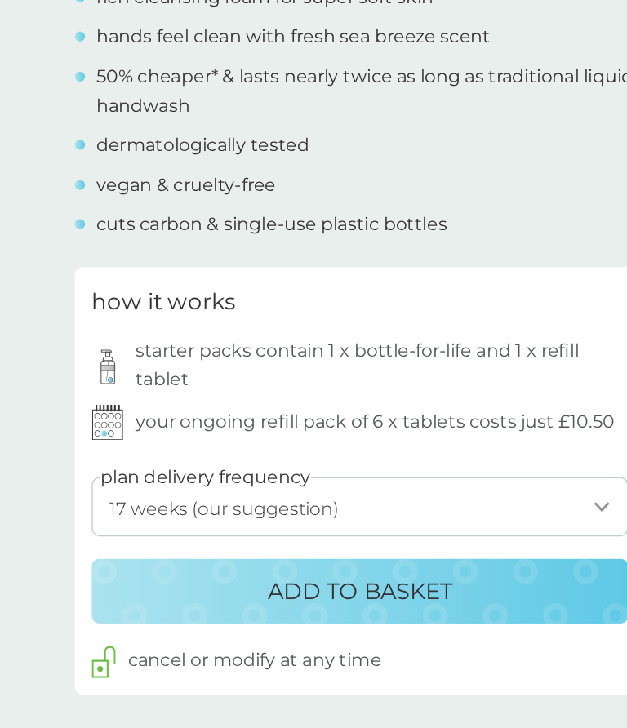
scroll to position [615, 0]
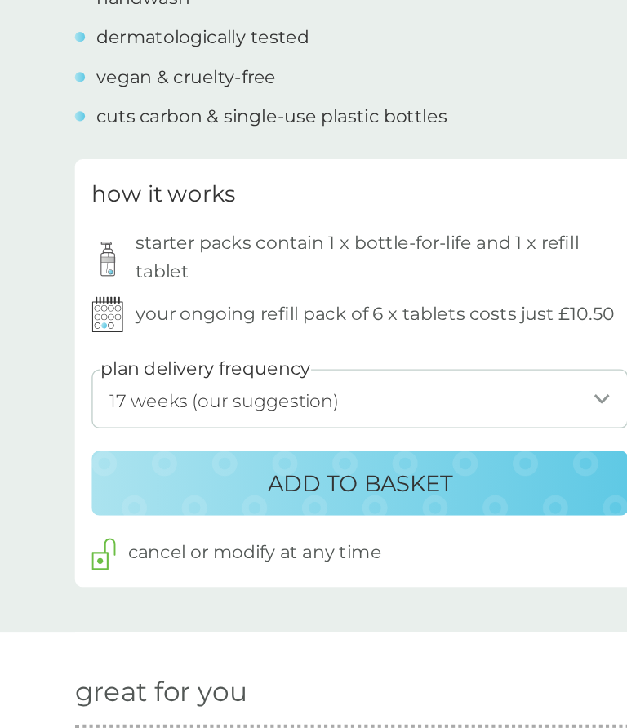
click at [374, 483] on div "ADD TO BASKET" at bounding box center [313, 496] width 359 height 26
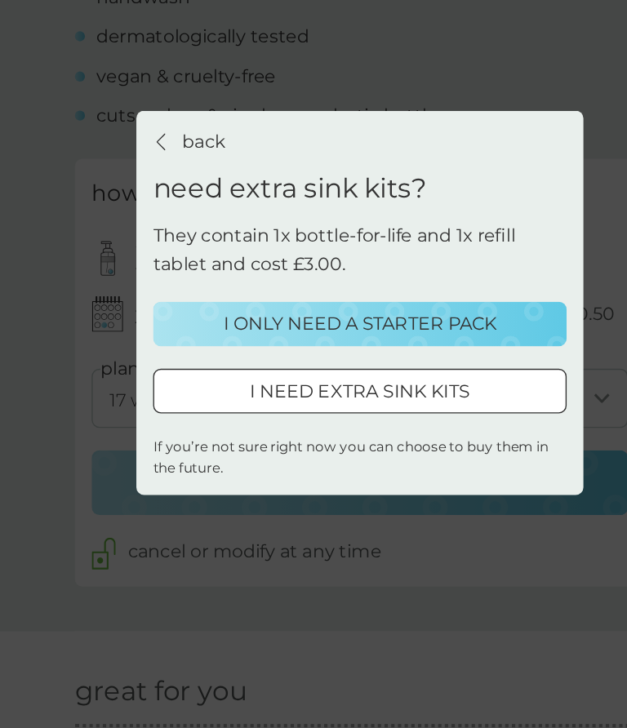
click at [173, 369] on div "I ONLY NEED A STARTER PACK" at bounding box center [313, 379] width 281 height 21
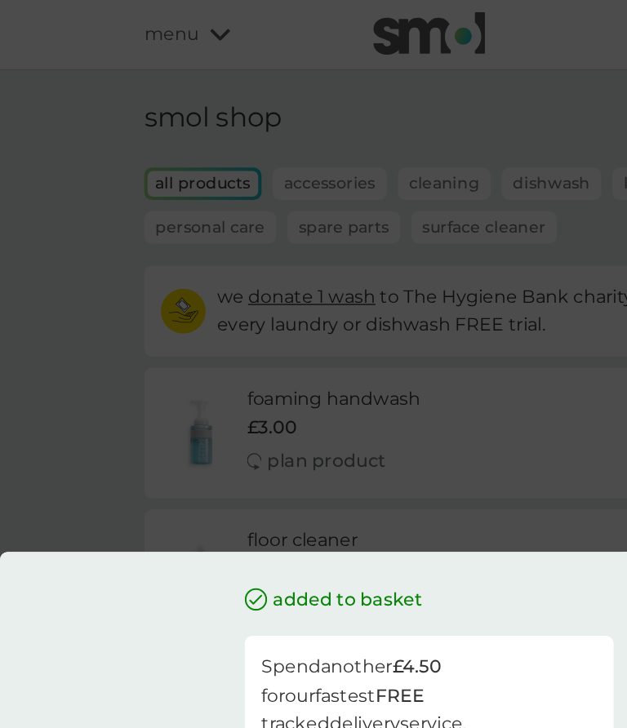
click at [48, 252] on div "added to basket Spend another £4.50 for our fastest FREE tracked delivery servi…" at bounding box center [313, 364] width 627 height 728
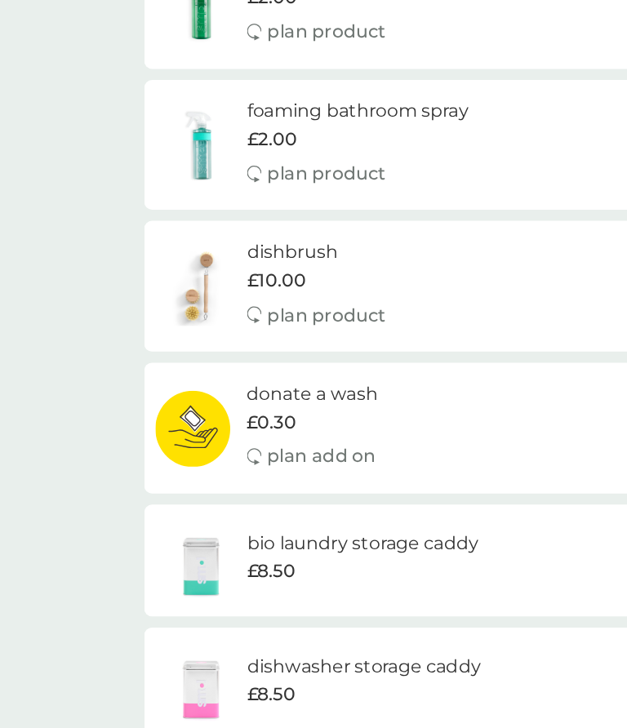
scroll to position [417, 0]
click at [186, 203] on span "£10.00" at bounding box center [201, 205] width 43 height 21
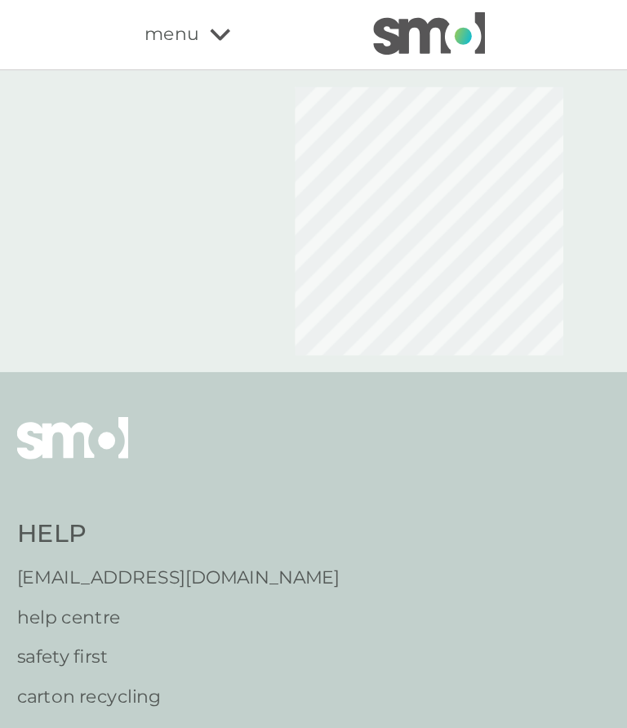
select select "245"
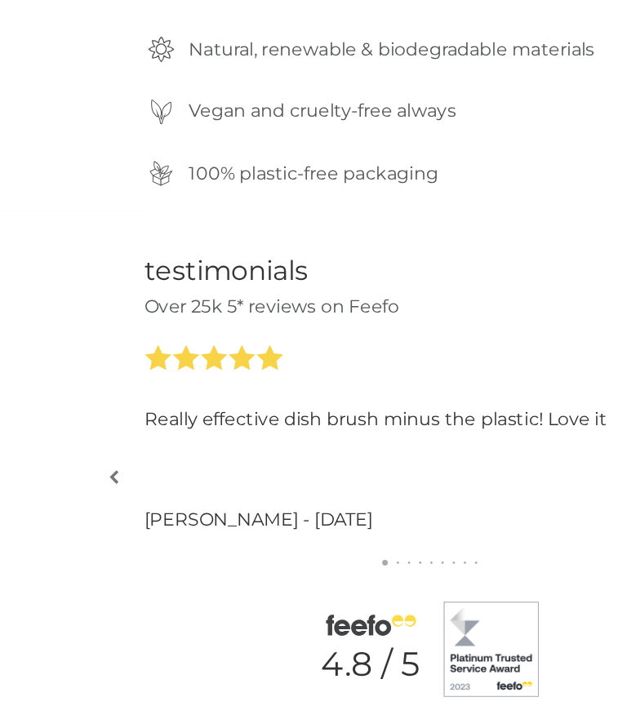
scroll to position [1306, 0]
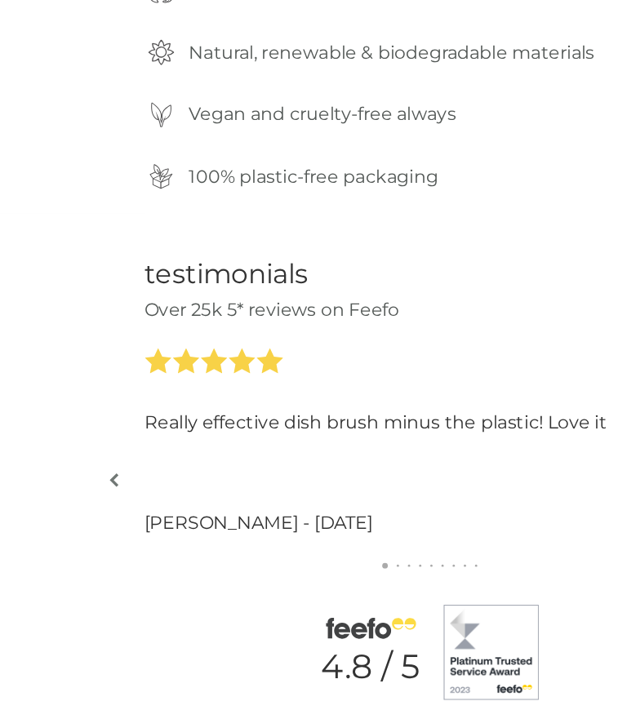
click at [80, 485] on img "button" at bounding box center [83, 491] width 7 height 12
click at [77, 450] on button "button" at bounding box center [83, 491] width 12 height 82
click at [80, 485] on img "button" at bounding box center [83, 491] width 7 height 12
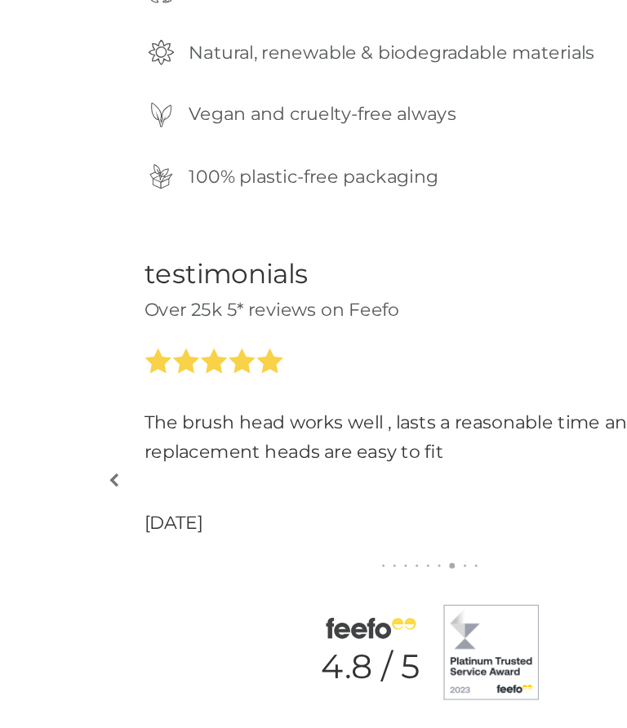
click at [80, 485] on img "button" at bounding box center [83, 491] width 7 height 12
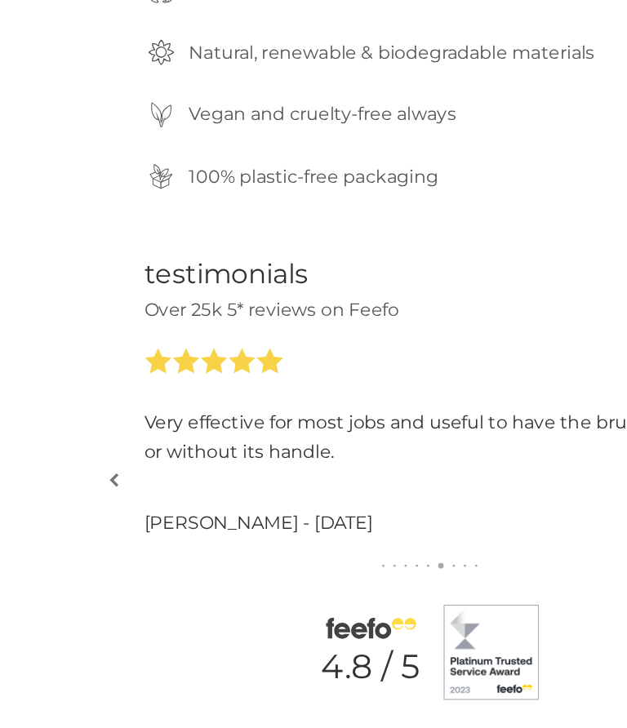
click at [77, 450] on button "button" at bounding box center [83, 491] width 12 height 82
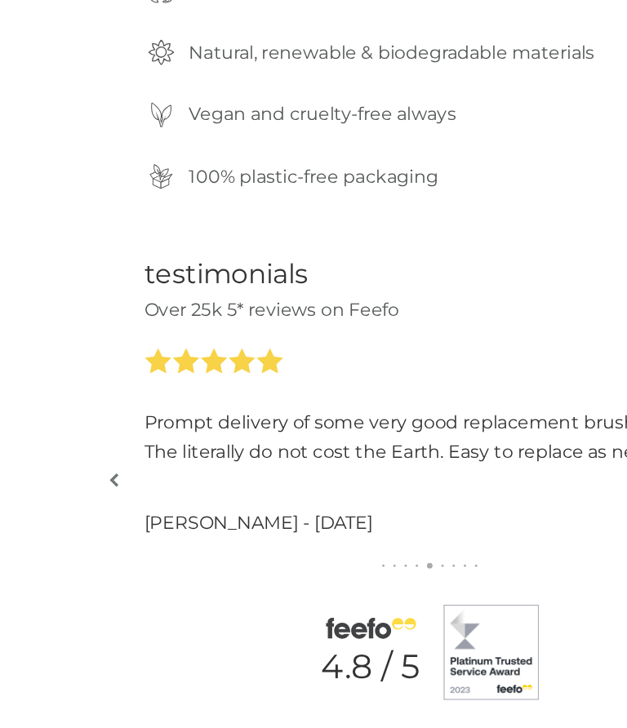
click at [66, 333] on div "testimonials Over 25k 5* reviews on Feefo Prompt delivery of some very good rep…" at bounding box center [313, 490] width 627 height 388
click at [72, 338] on div "testimonials Over 25k 5* reviews on Feefo Prompt delivery of some very good rep…" at bounding box center [313, 490] width 627 height 388
click at [77, 450] on button "button" at bounding box center [83, 491] width 12 height 82
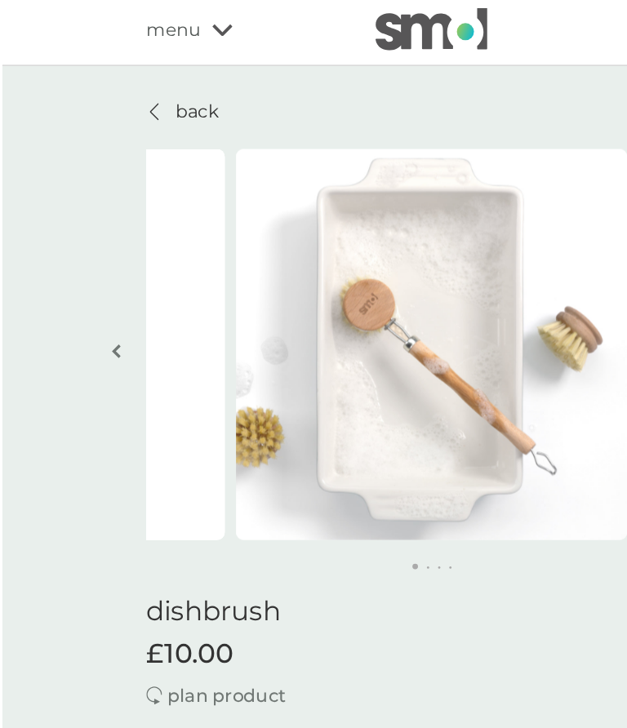
scroll to position [0, 0]
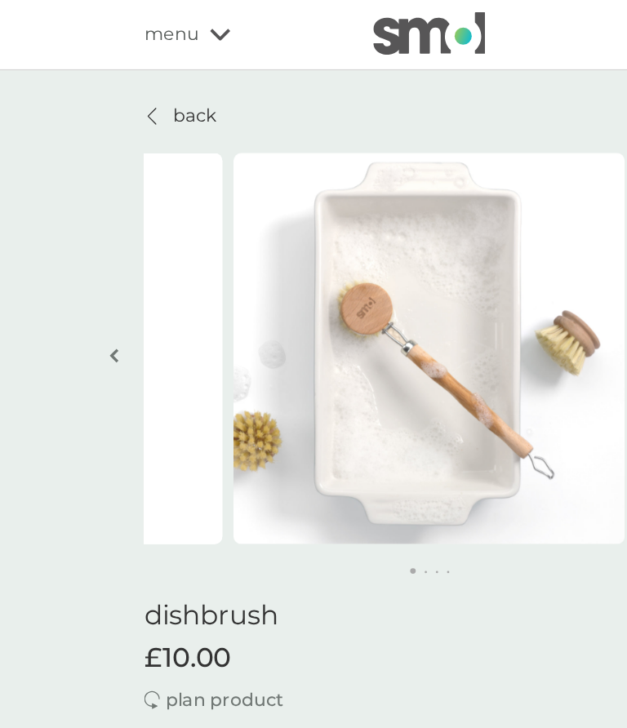
click at [116, 80] on div at bounding box center [111, 84] width 11 height 13
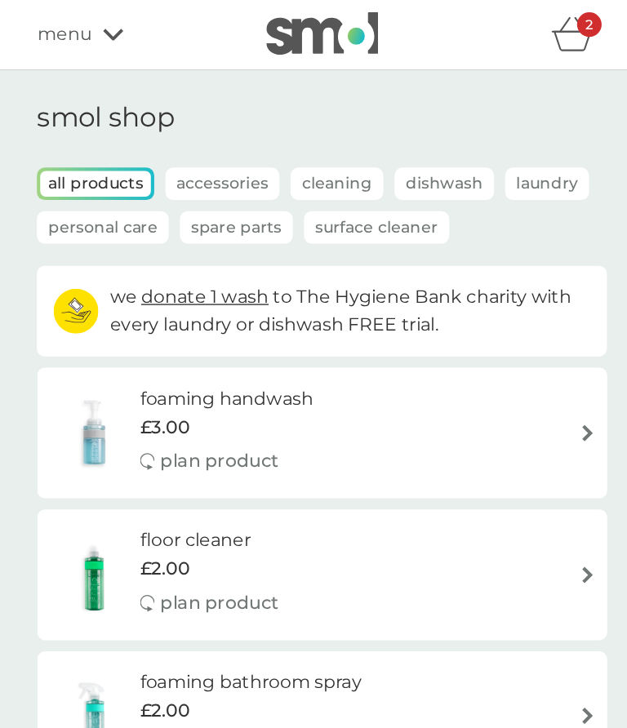
click at [499, 26] on div "2" at bounding box center [508, 18] width 18 height 18
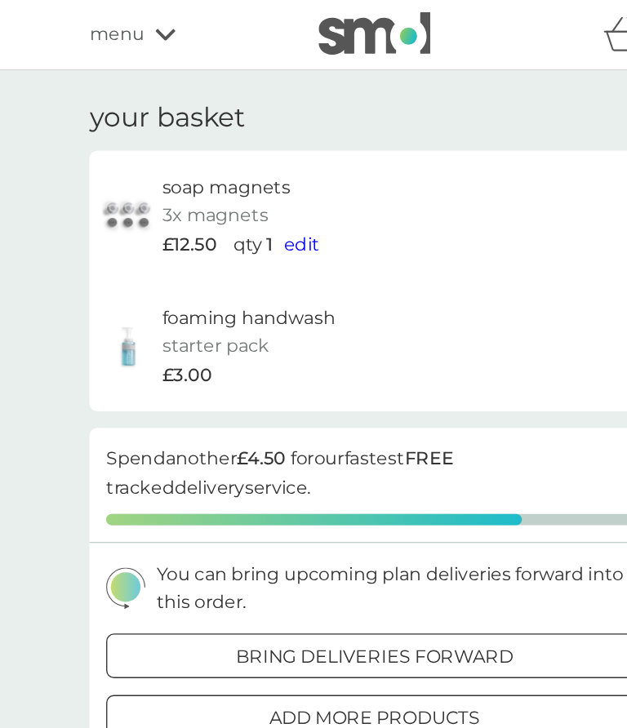
click at [153, 29] on icon at bounding box center [160, 25] width 15 height 8
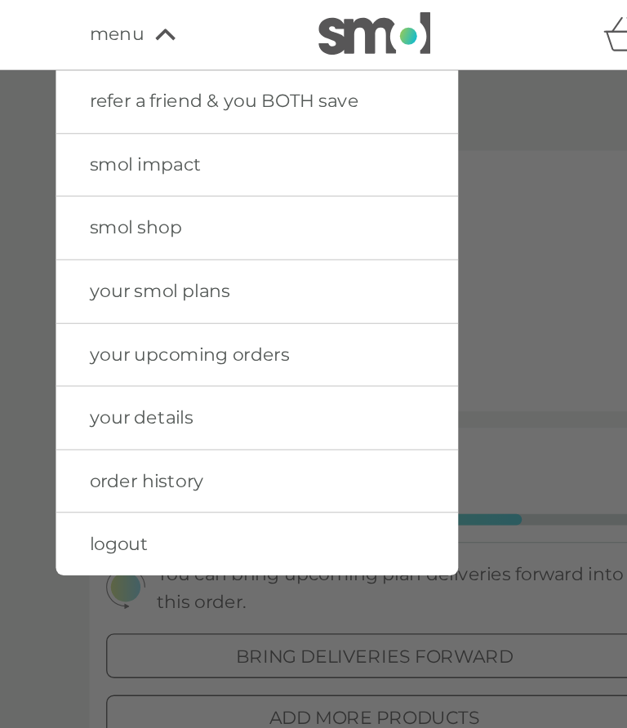
click at [105, 171] on span "smol shop" at bounding box center [139, 166] width 68 height 16
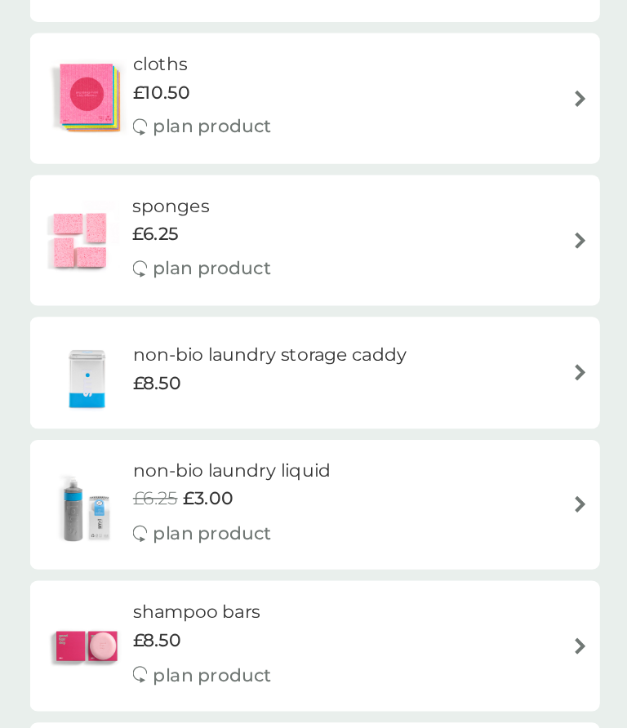
scroll to position [1355, 0]
click at [501, 362] on img at bounding box center [507, 368] width 12 height 12
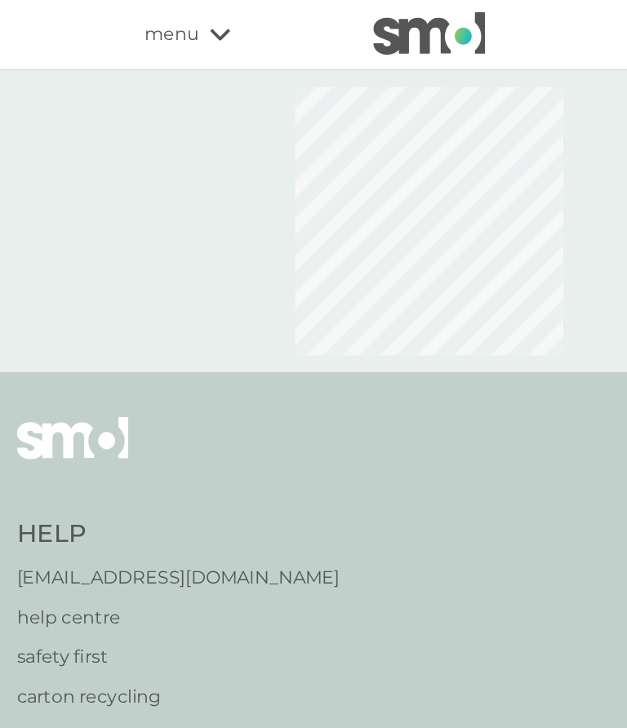
select select "91"
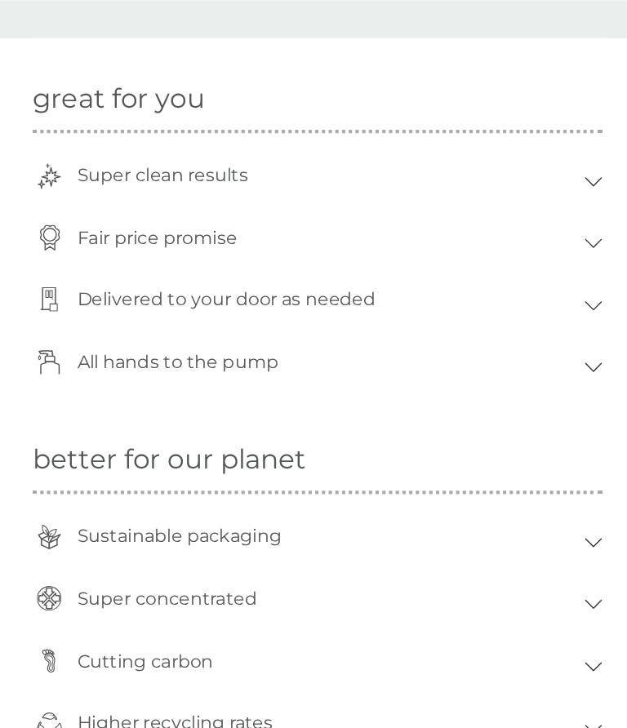
scroll to position [1100, 0]
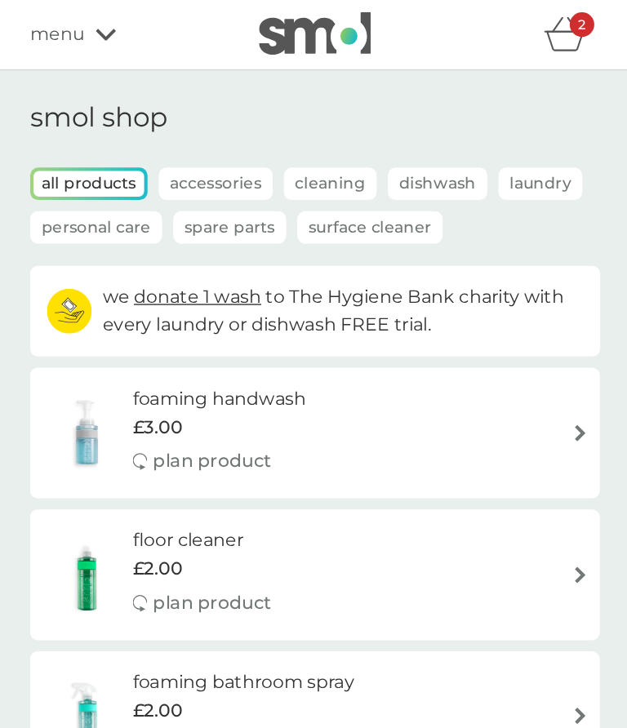
click at [210, 170] on p "Spare Parts" at bounding box center [251, 166] width 82 height 24
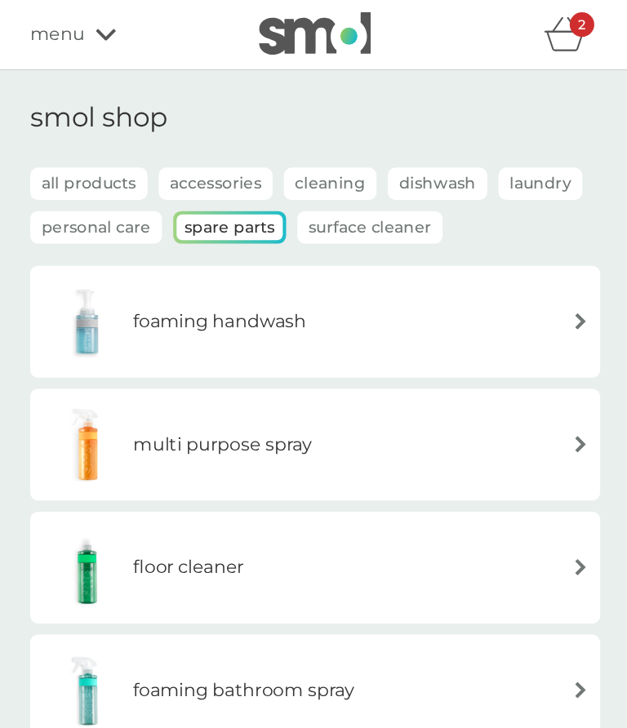
click at [105, 144] on p "all products" at bounding box center [148, 134] width 86 height 24
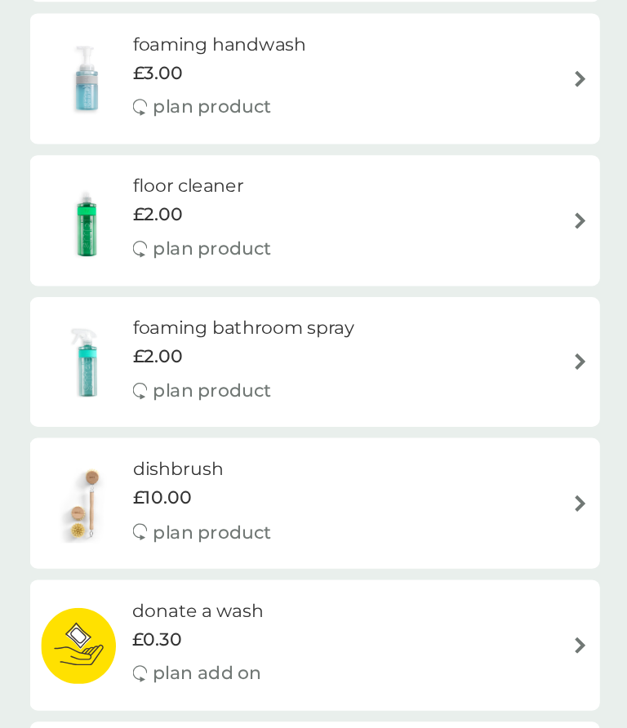
scroll to position [140, 0]
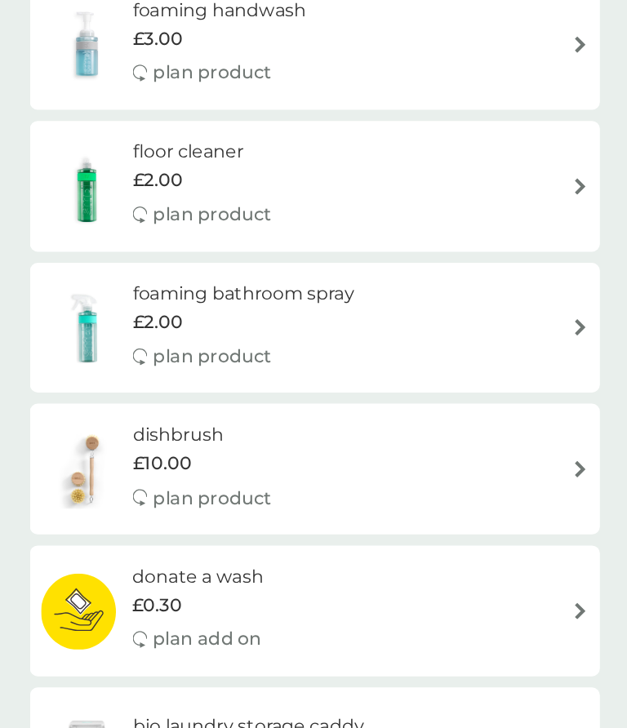
click at [113, 251] on img at bounding box center [146, 279] width 67 height 57
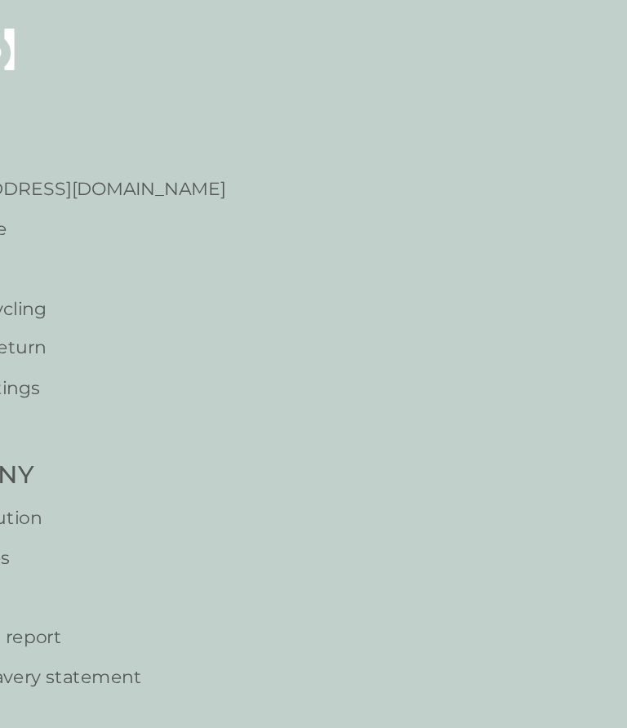
select select "84"
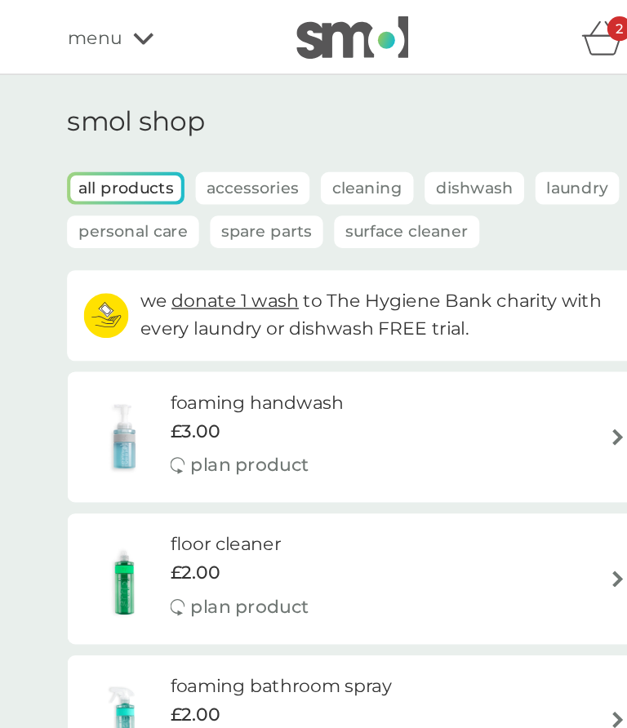
scroll to position [141, 0]
